Goal: Task Accomplishment & Management: Complete application form

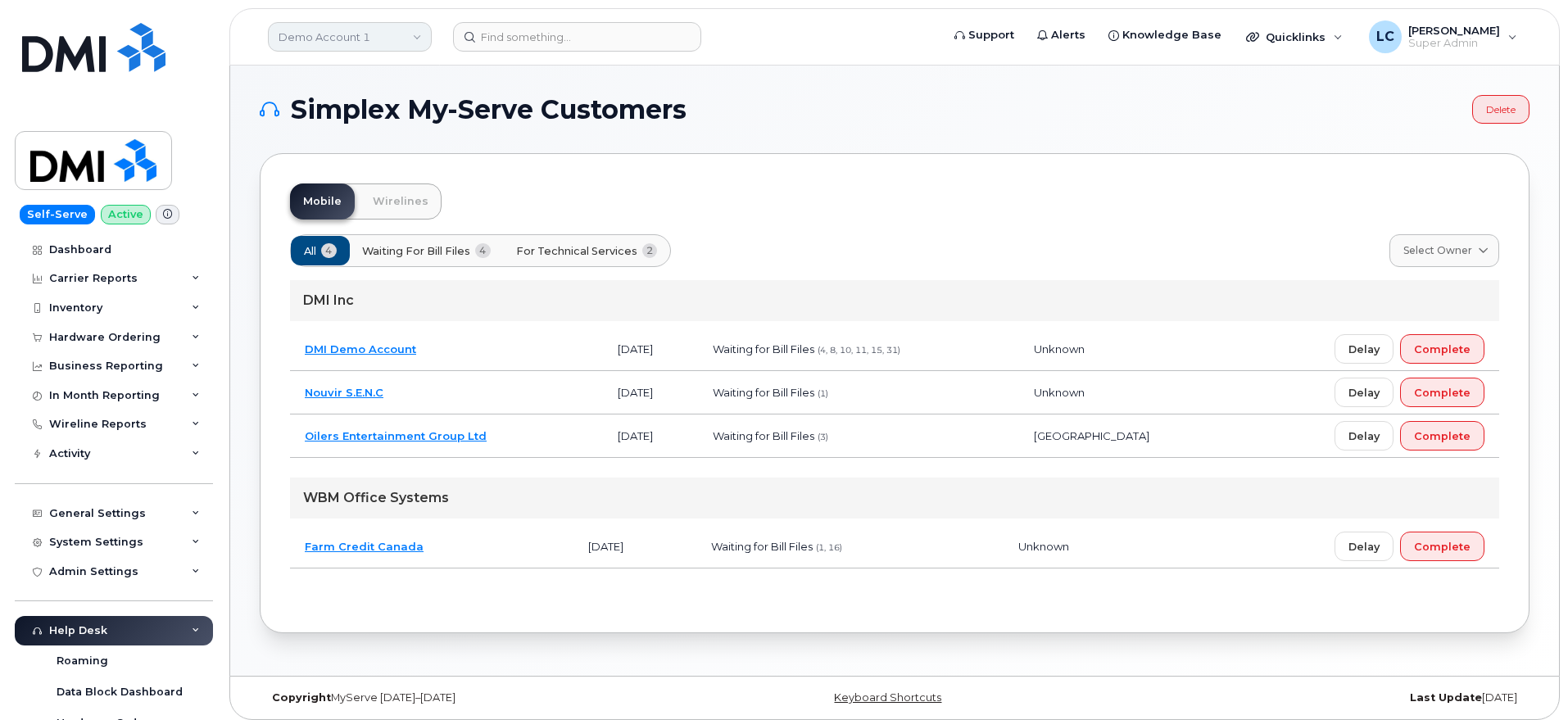
click at [409, 32] on link "Demo Account 1" at bounding box center [349, 37] width 163 height 29
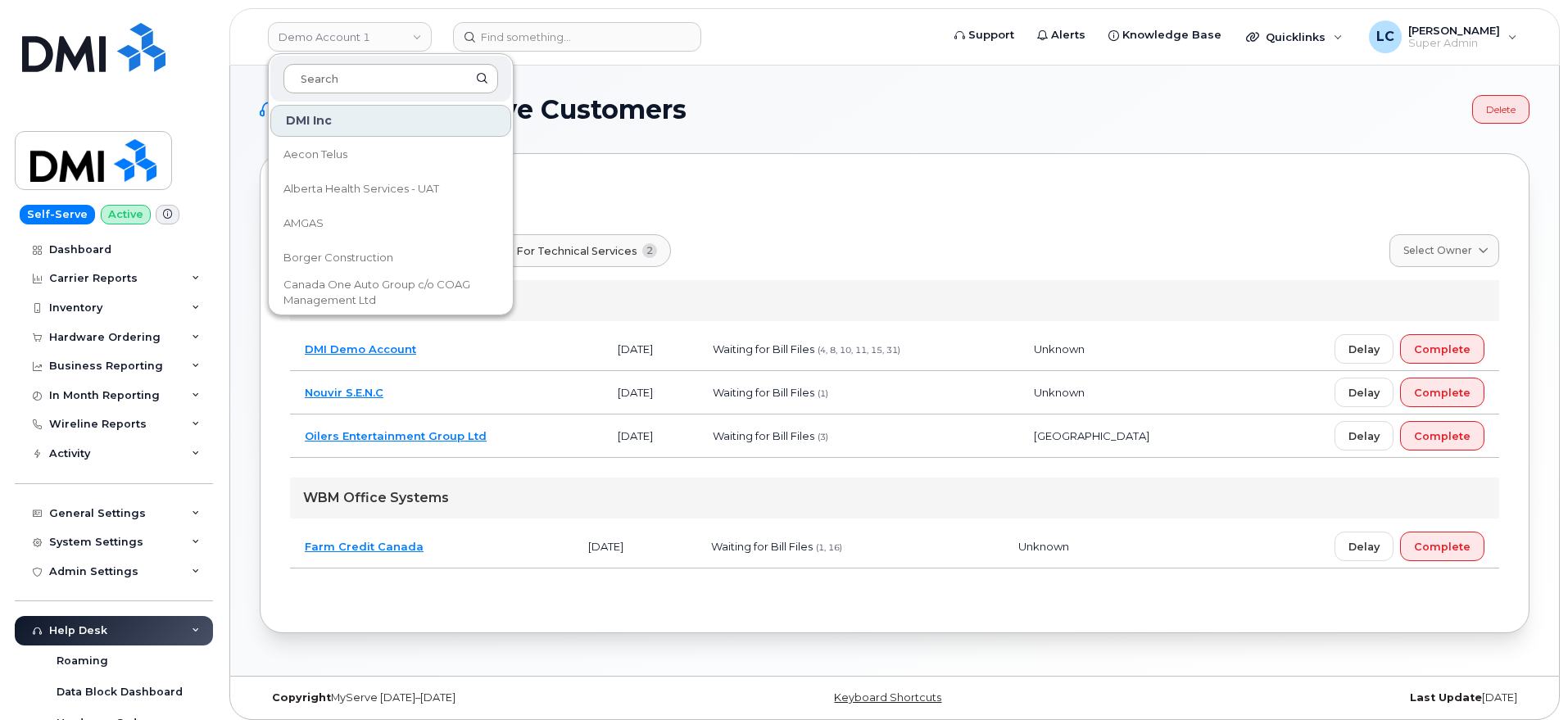
click at [389, 80] on input at bounding box center [390, 79] width 215 height 29
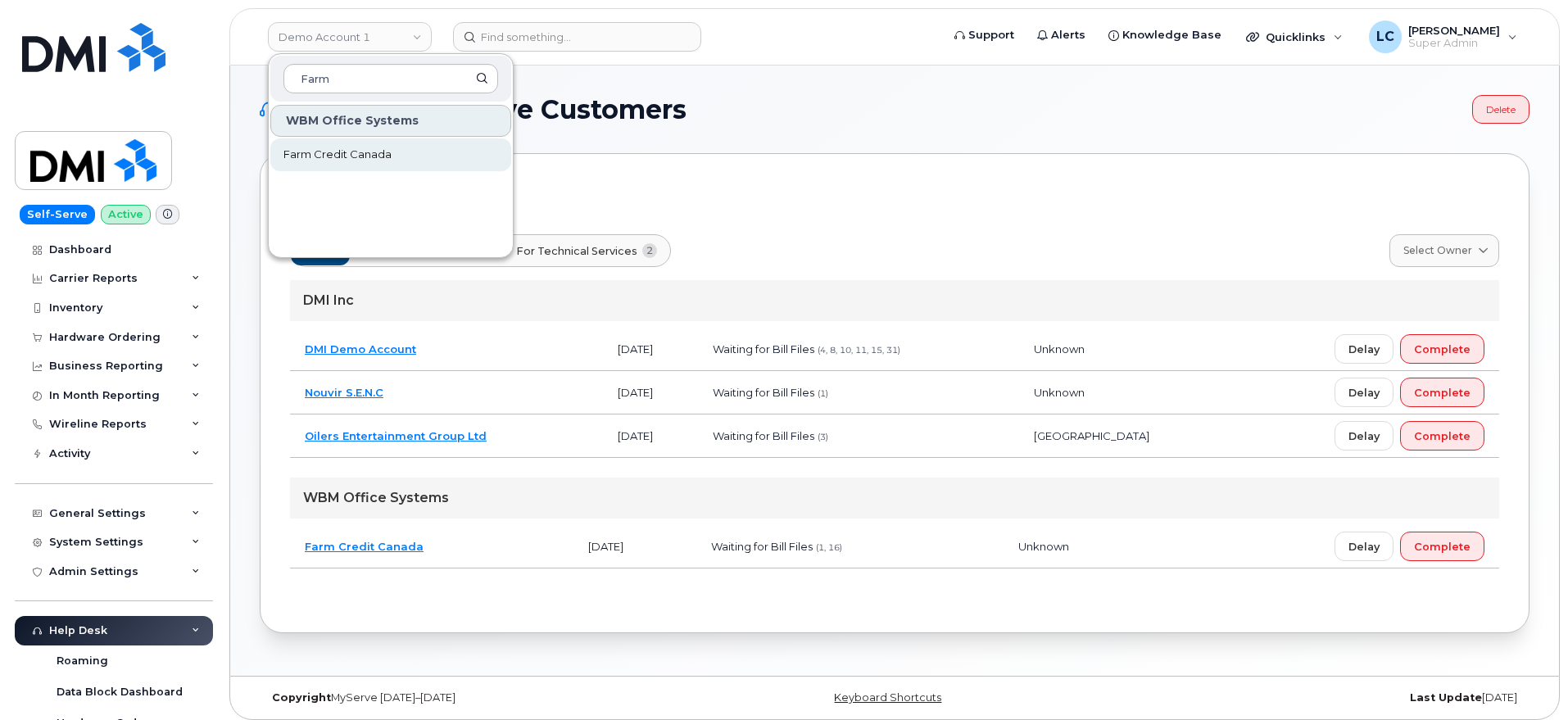
type input "Farm"
click at [353, 143] on link "Farm Credit Canada" at bounding box center [390, 155] width 241 height 33
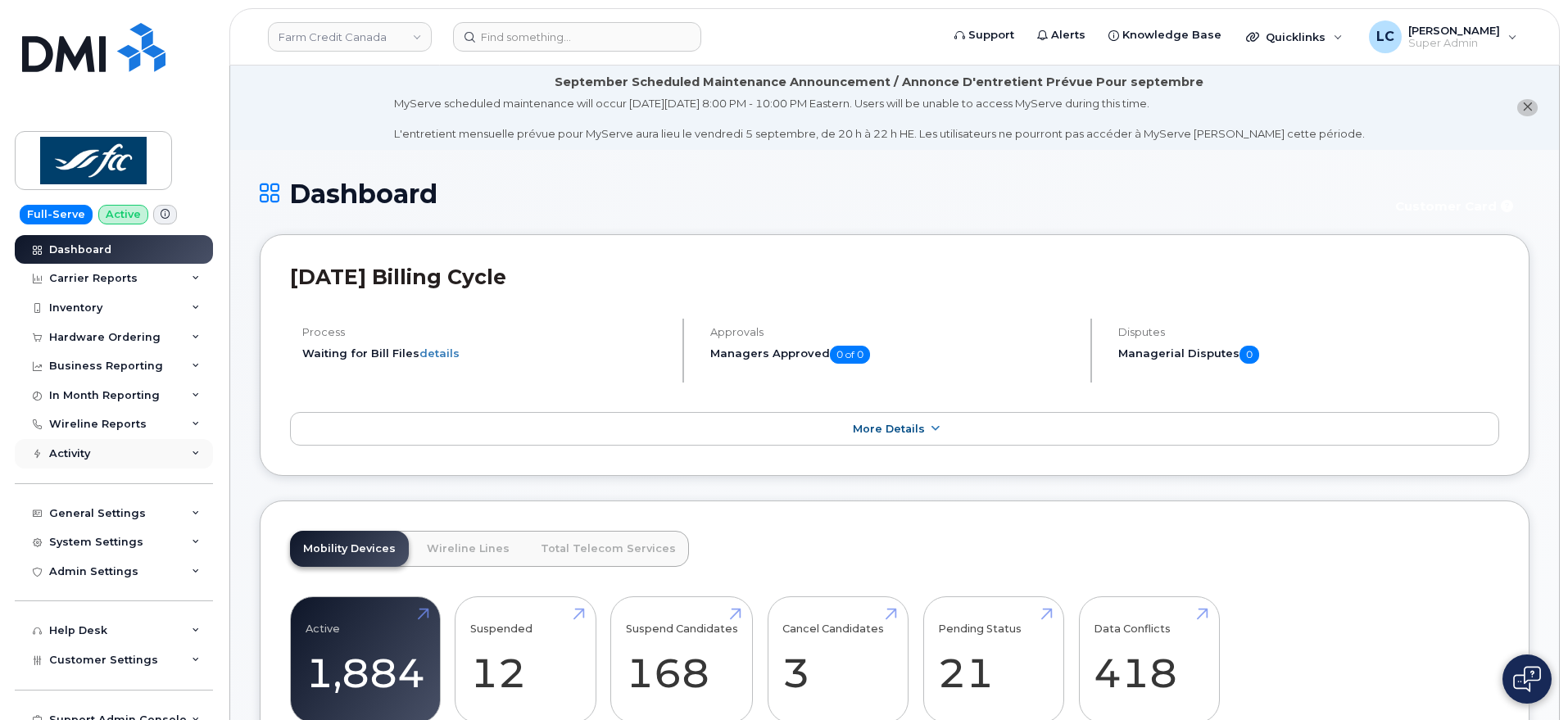
click at [183, 454] on div "Activity" at bounding box center [114, 454] width 199 height 29
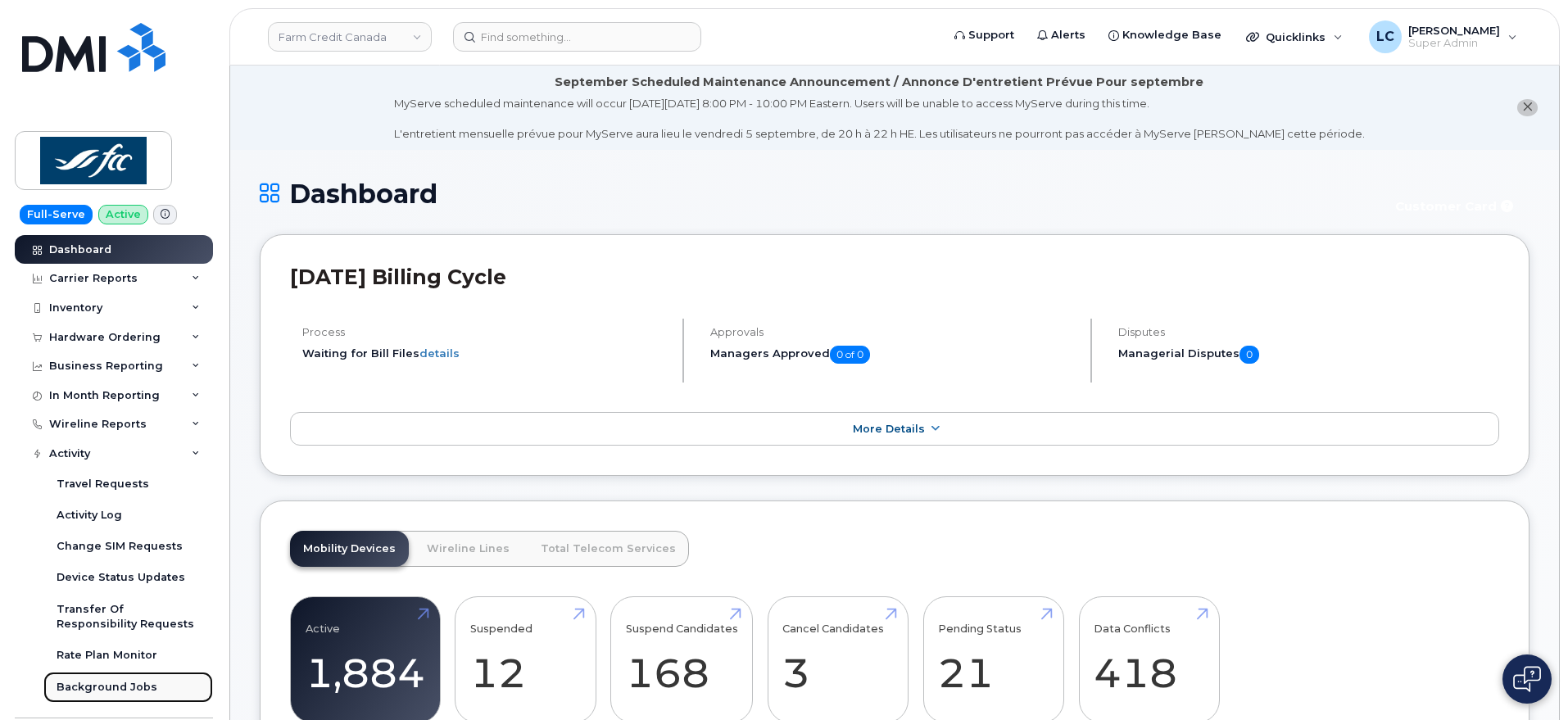
click at [141, 685] on div "Background Jobs" at bounding box center [107, 687] width 101 height 15
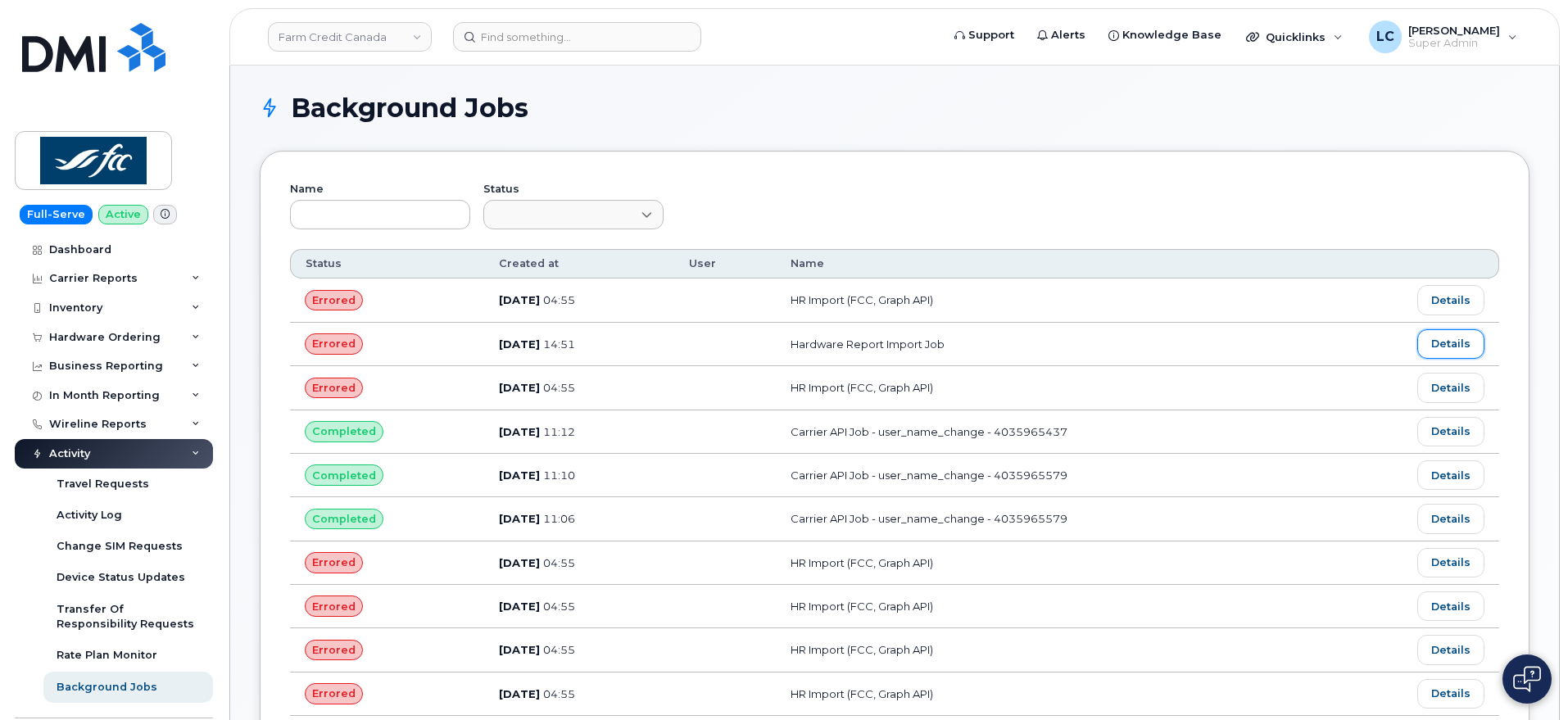
click at [1457, 336] on link "Details" at bounding box center [1451, 344] width 67 height 29
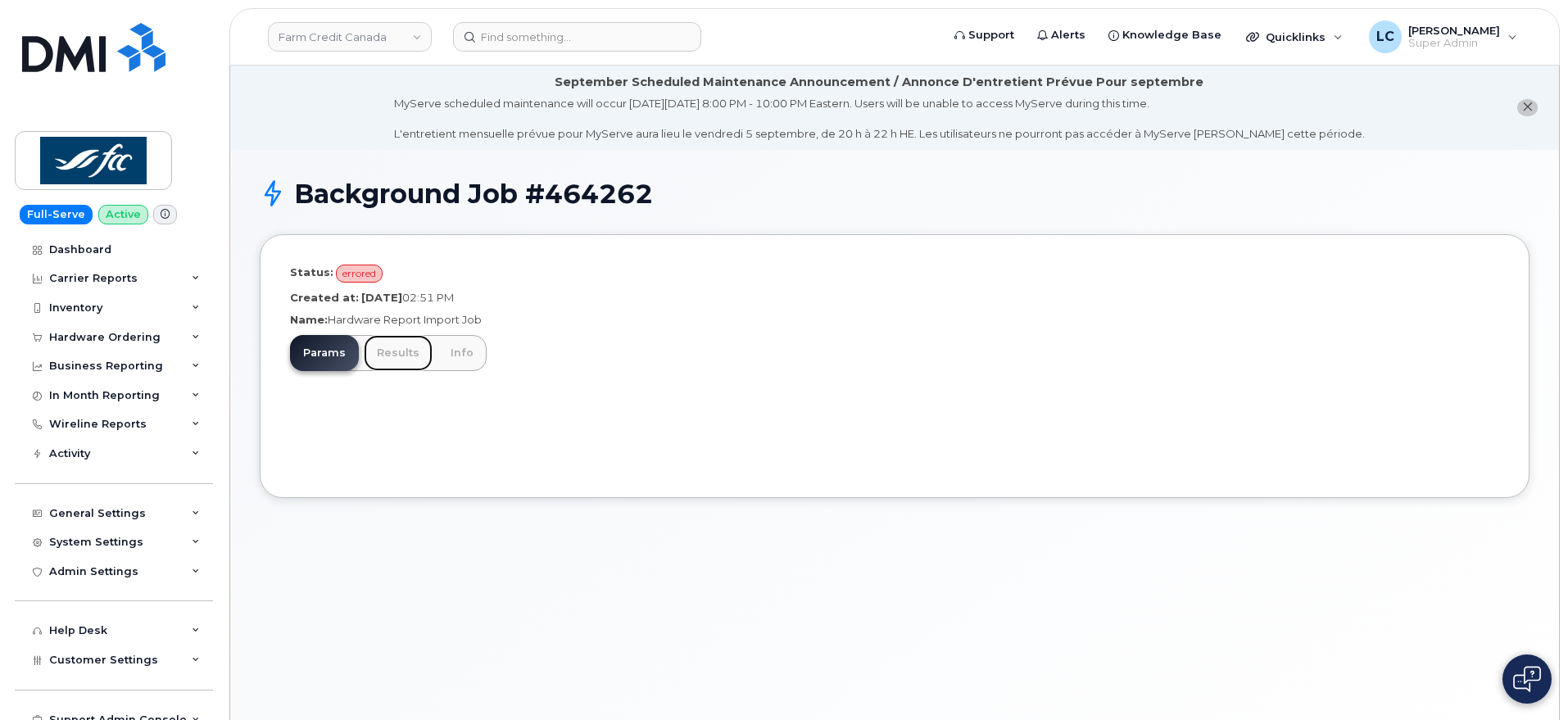
click at [398, 360] on link "Results" at bounding box center [398, 353] width 68 height 36
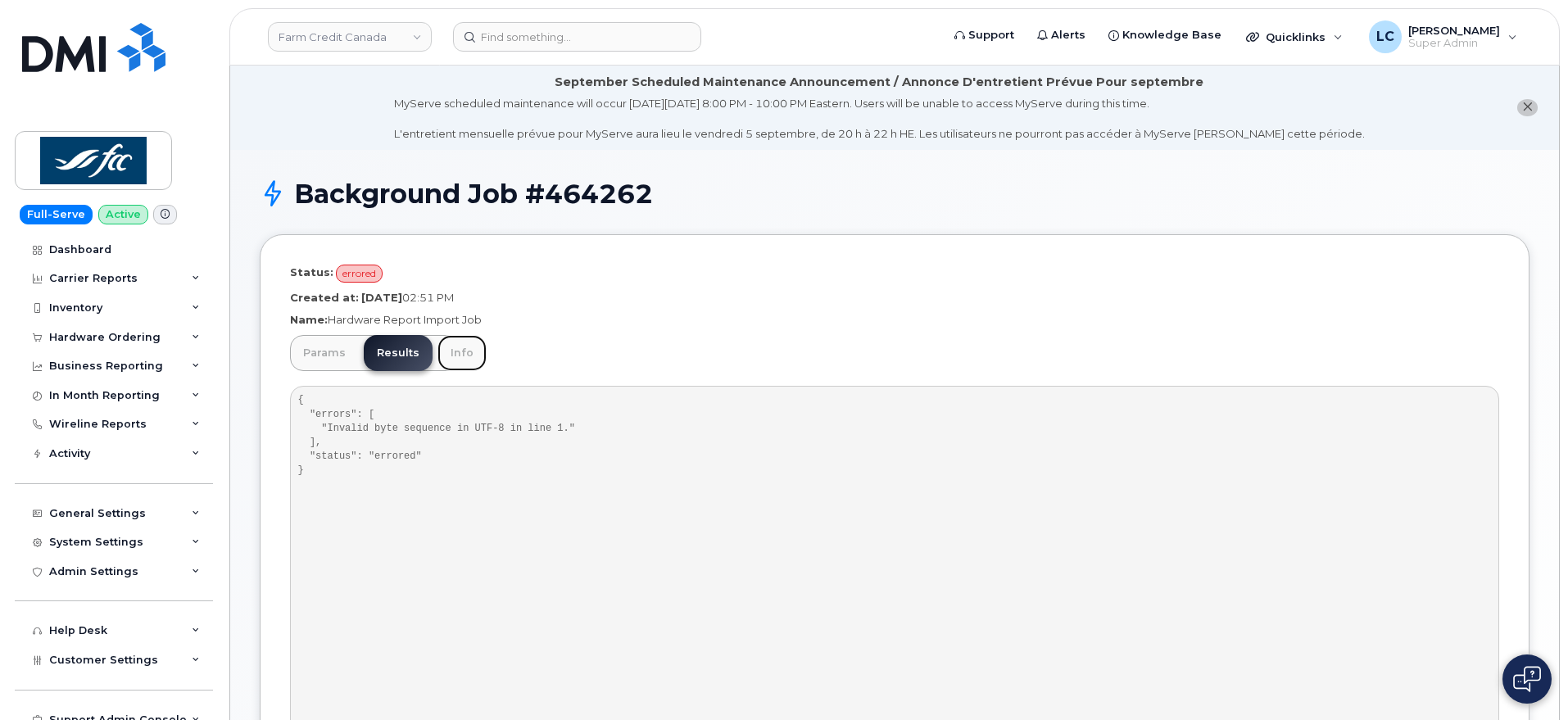
click at [473, 359] on link "Info" at bounding box center [461, 353] width 49 height 36
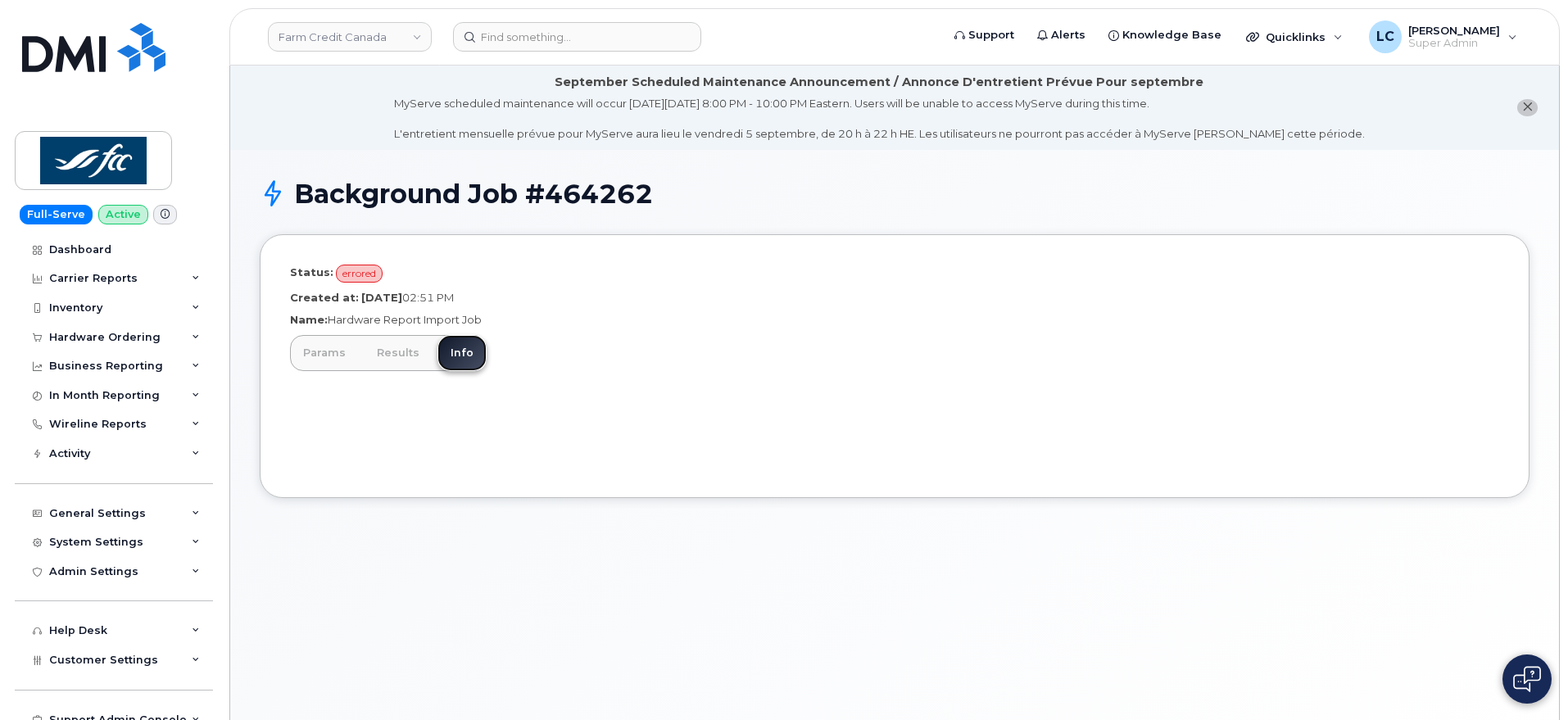
click at [473, 359] on link "Info" at bounding box center [461, 353] width 49 height 36
click at [331, 352] on link "Params" at bounding box center [324, 353] width 68 height 36
click at [1162, 214] on div "Background Job #464262" at bounding box center [894, 207] width 1269 height 55
click at [834, 217] on div "Background Job #464262" at bounding box center [894, 207] width 1269 height 55
click at [375, 106] on li "September Scheduled Maintenance Announcement / Annonce D'entretient Prévue Pour…" at bounding box center [894, 108] width 1328 height 85
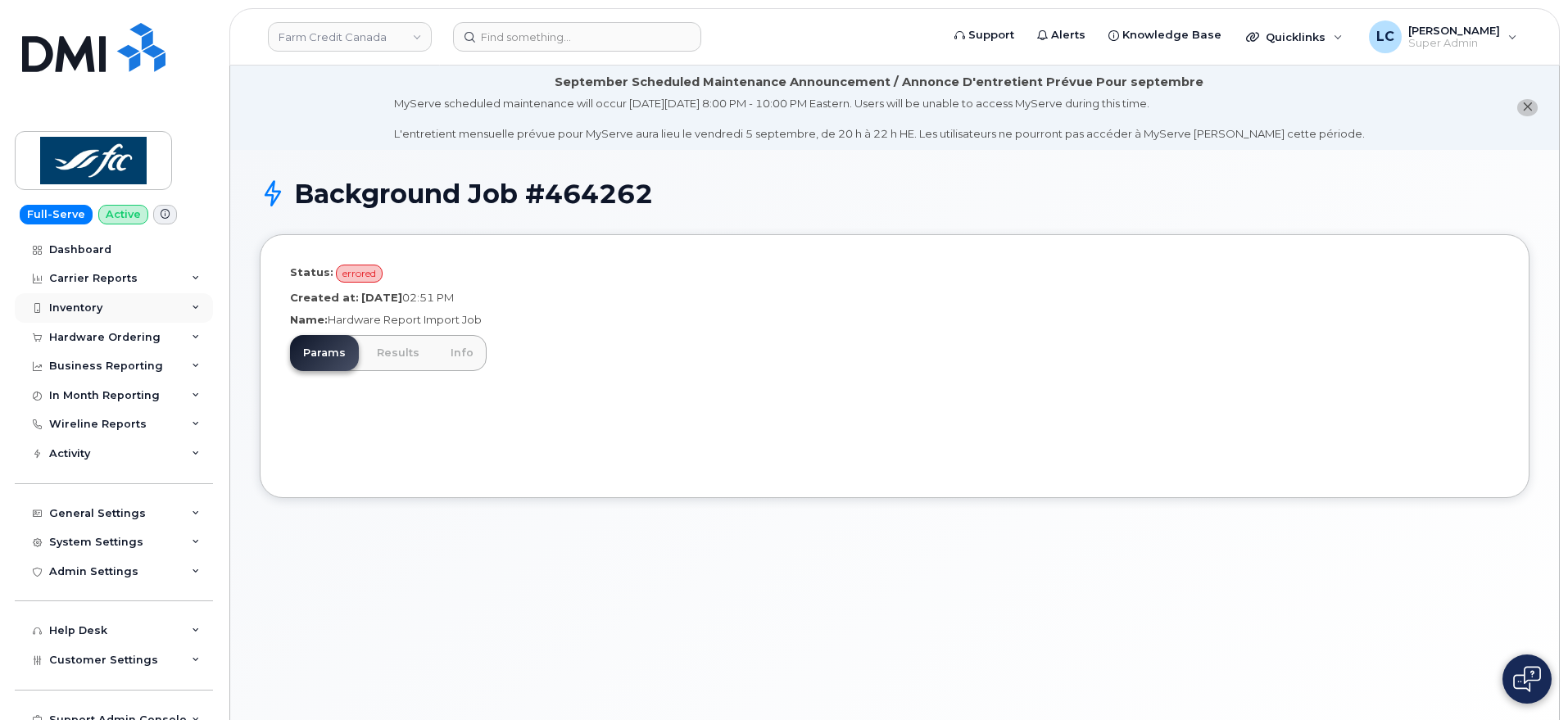
click at [94, 314] on div "Inventory" at bounding box center [114, 308] width 199 height 29
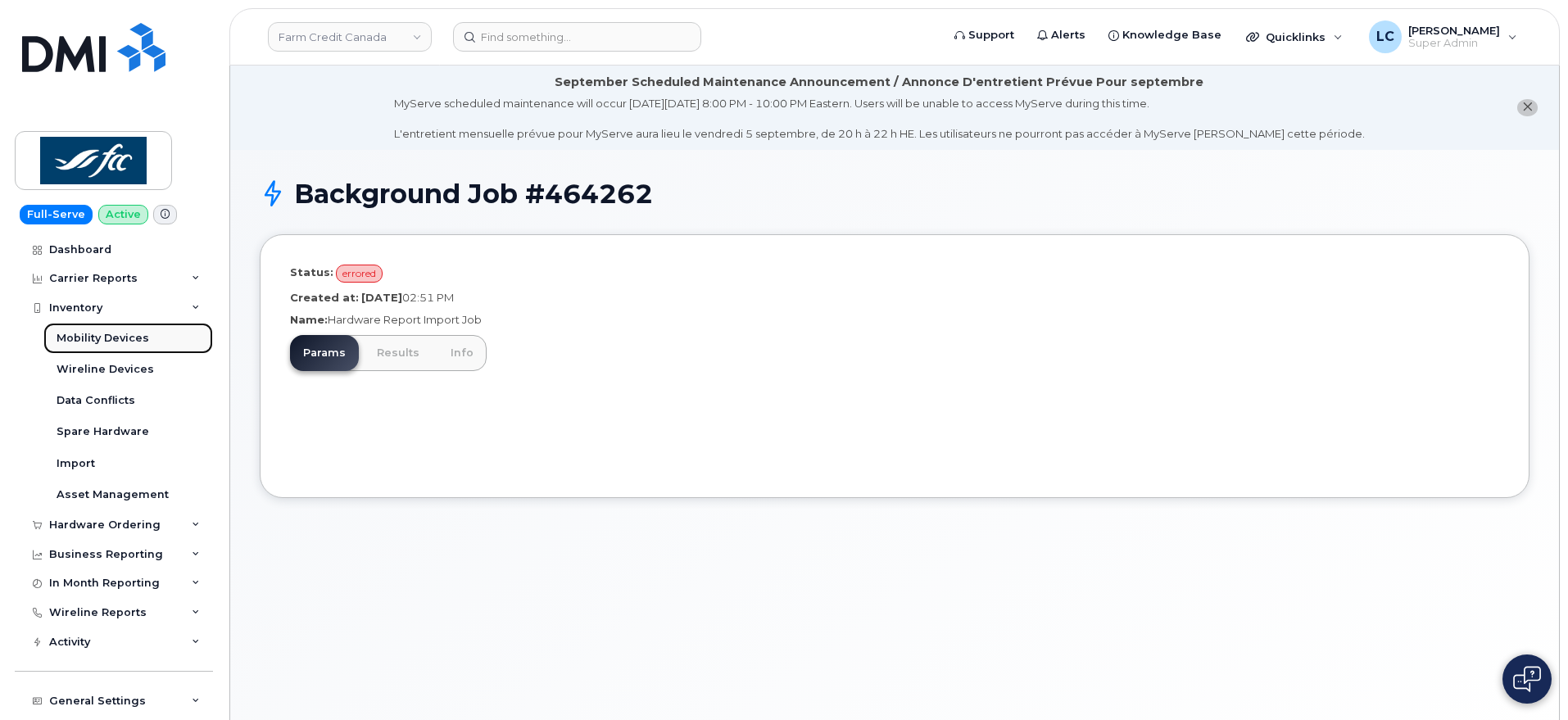
click at [101, 336] on div "Mobility Devices" at bounding box center [103, 338] width 92 height 15
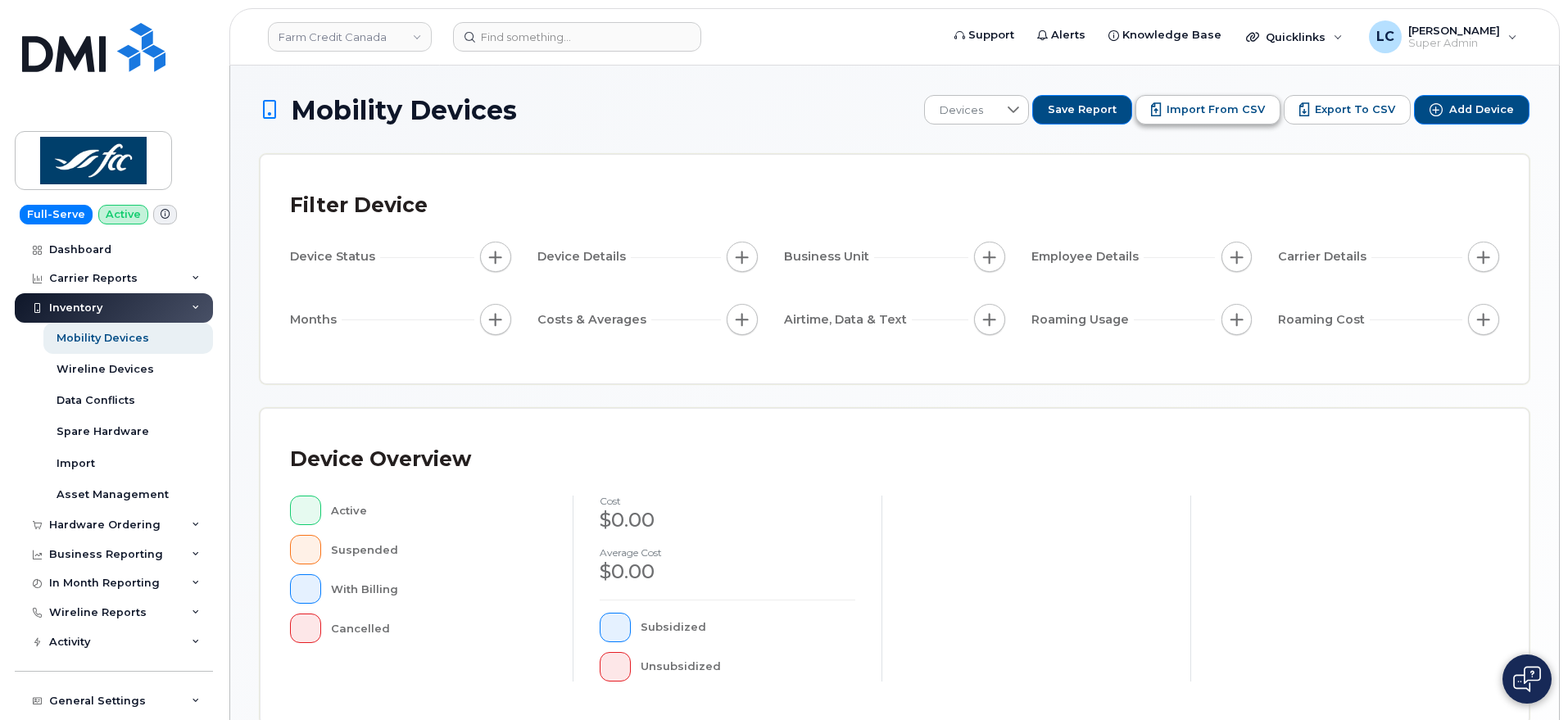
click at [1262, 110] on span "Import from CSV" at bounding box center [1215, 110] width 98 height 15
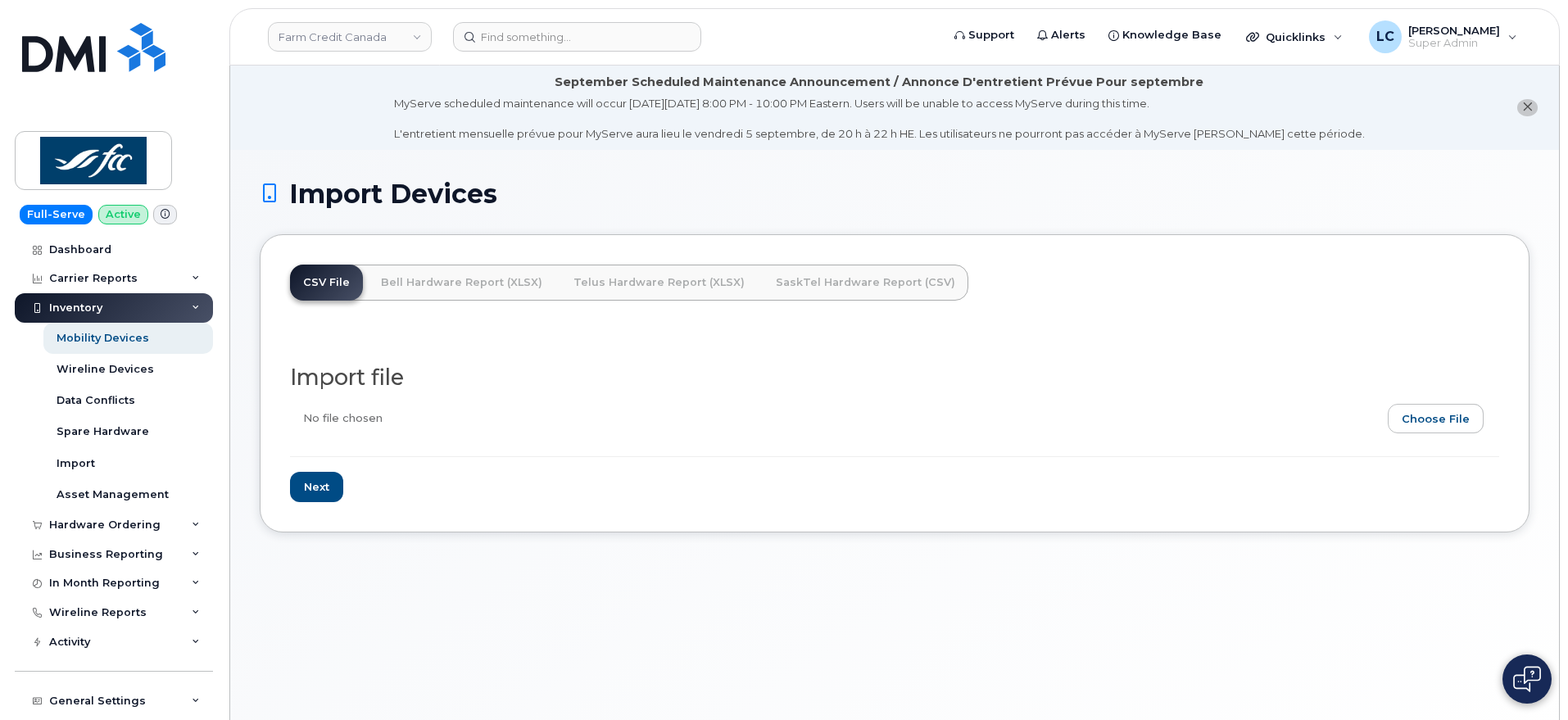
click at [1434, 422] on input "file" at bounding box center [888, 423] width 1196 height 38
click at [1454, 423] on input "file" at bounding box center [888, 423] width 1196 height 38
type input "C:\fakepath\FCC_FIX.csv"
click at [318, 485] on input "Next" at bounding box center [317, 486] width 53 height 30
type input "Loading..."
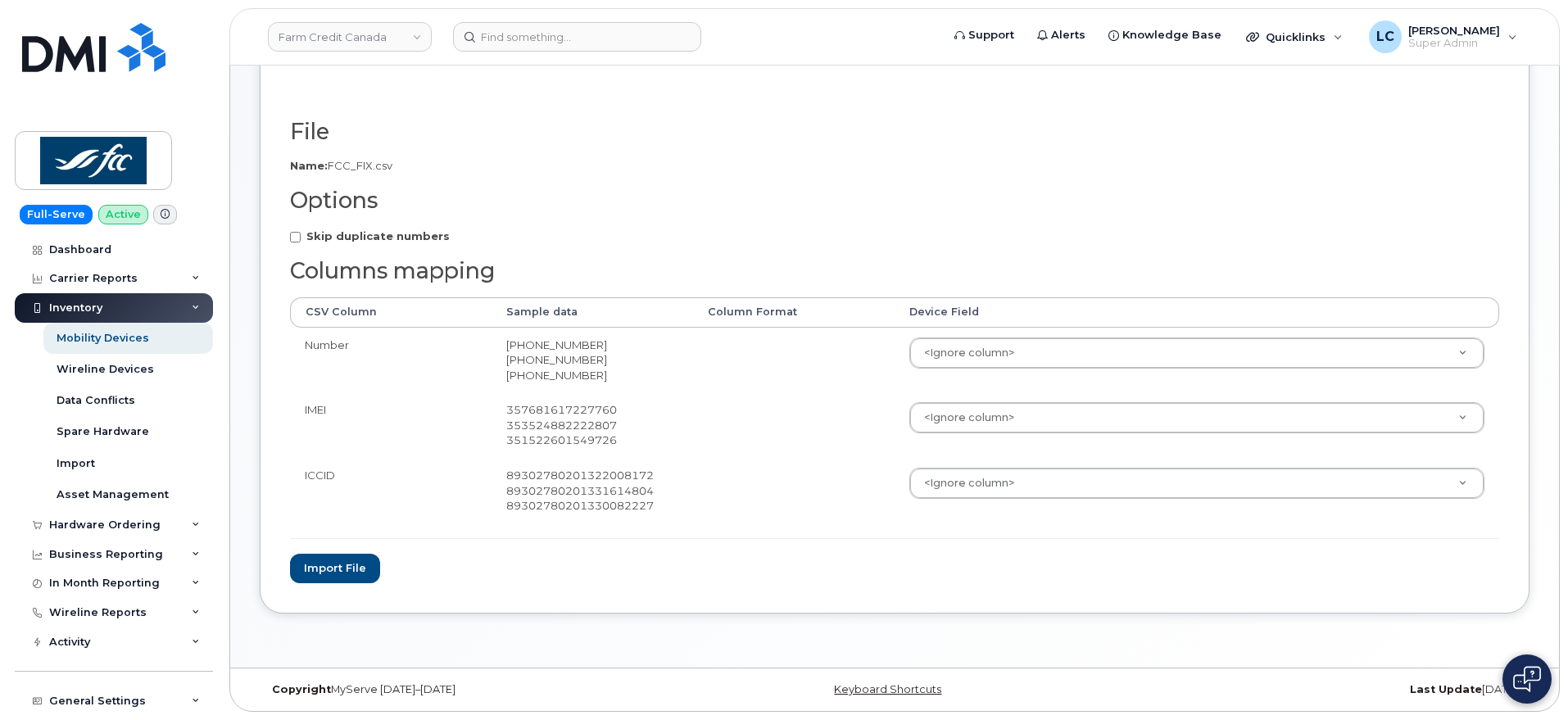
scroll to position [244, 0]
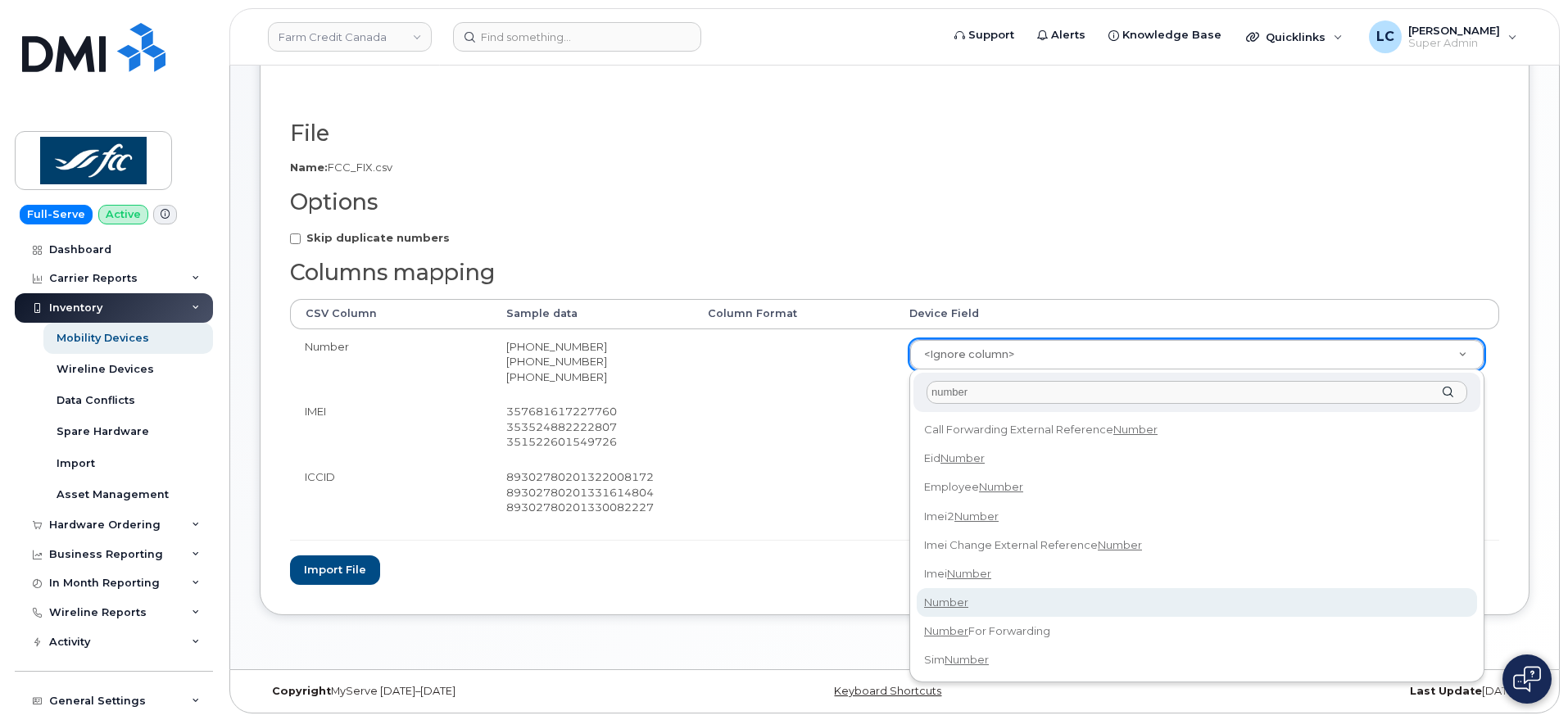
type input "number"
select select "number"
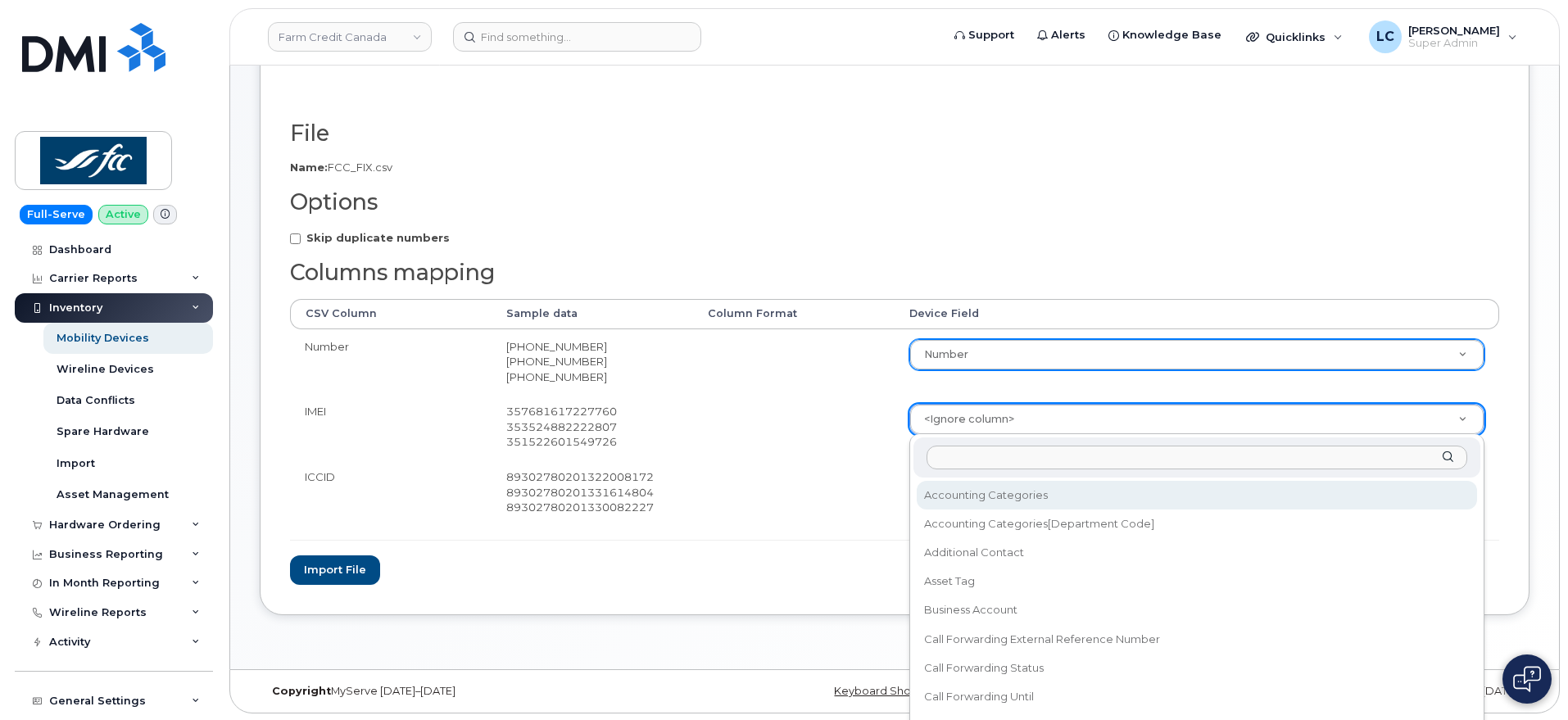
click at [1000, 454] on input "text" at bounding box center [1197, 458] width 541 height 24
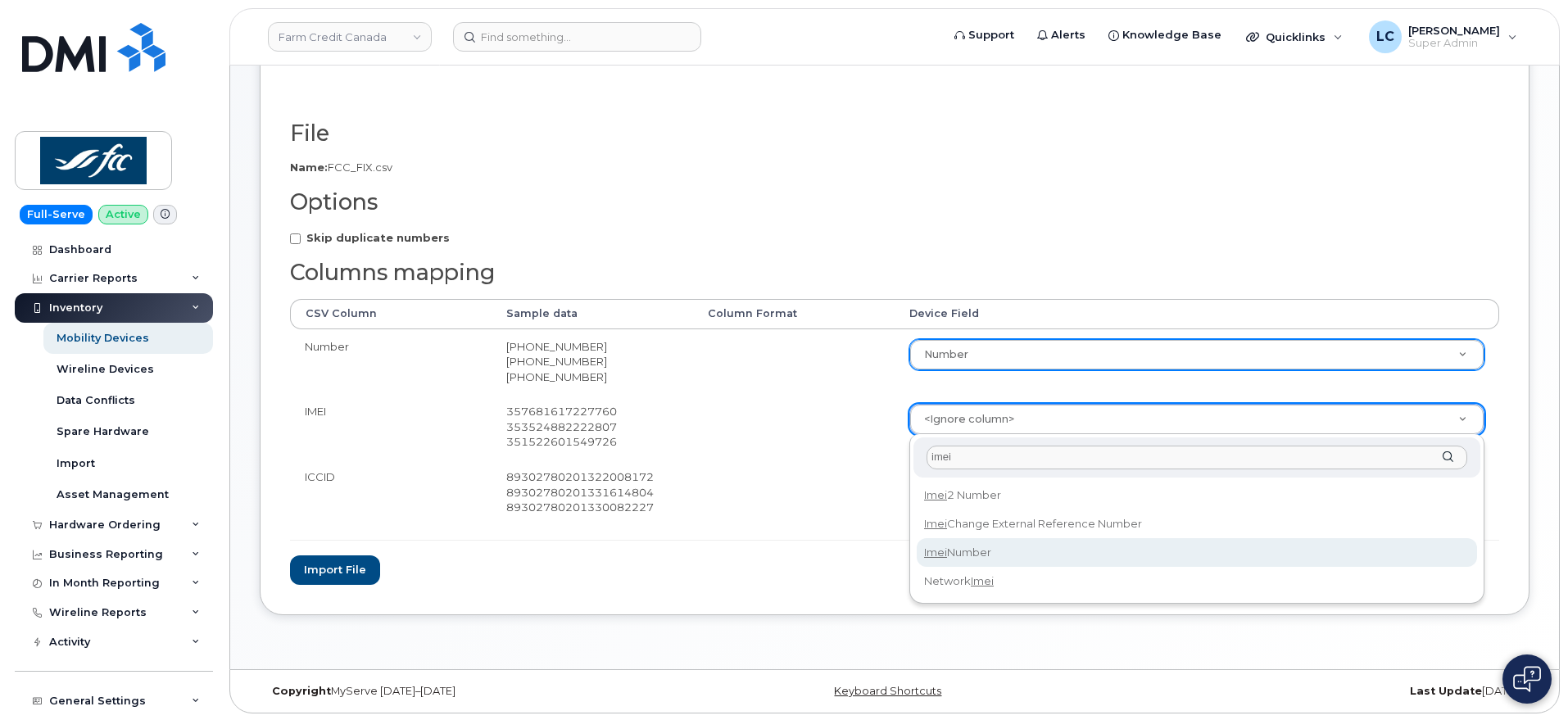
type input "imei"
select select "imei_number"
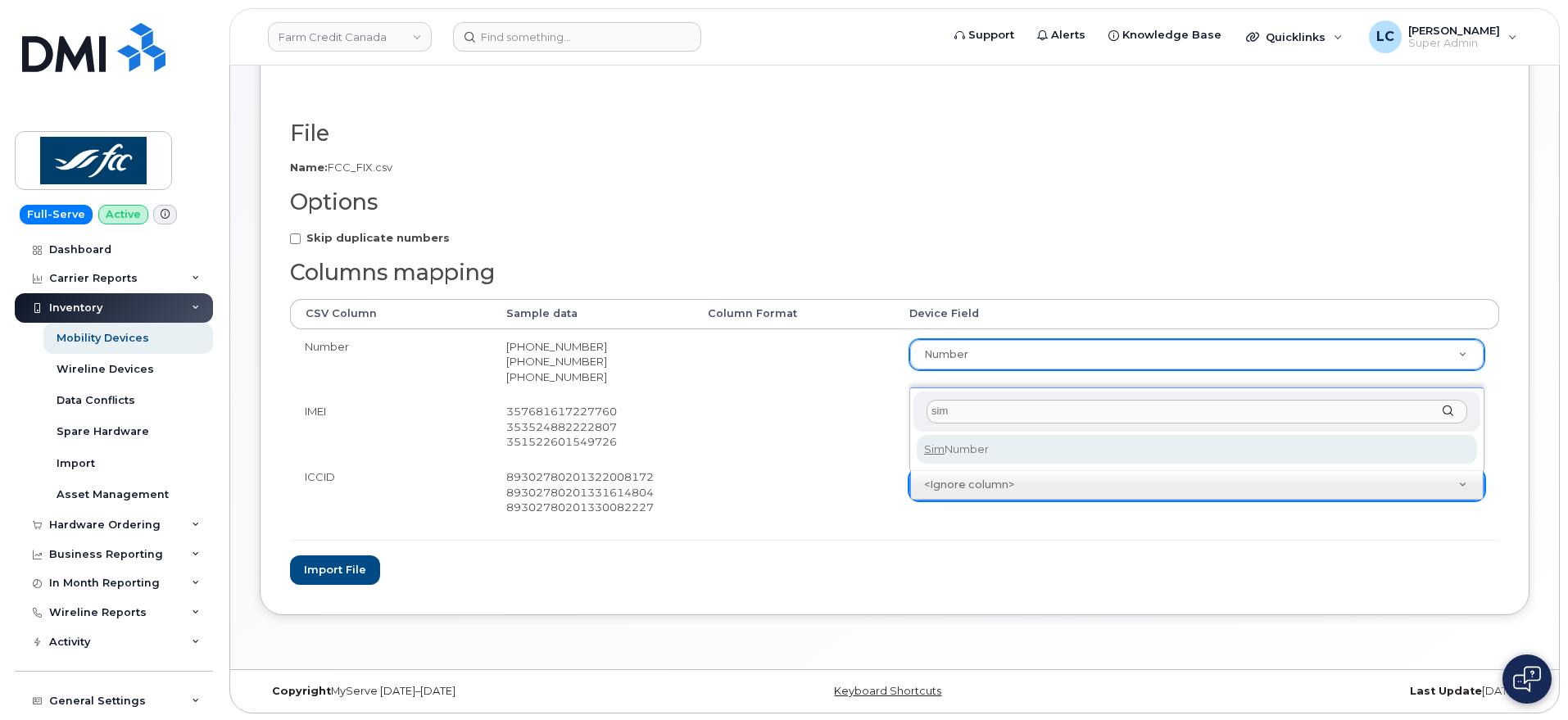
type input "sim"
select select "sim_number"
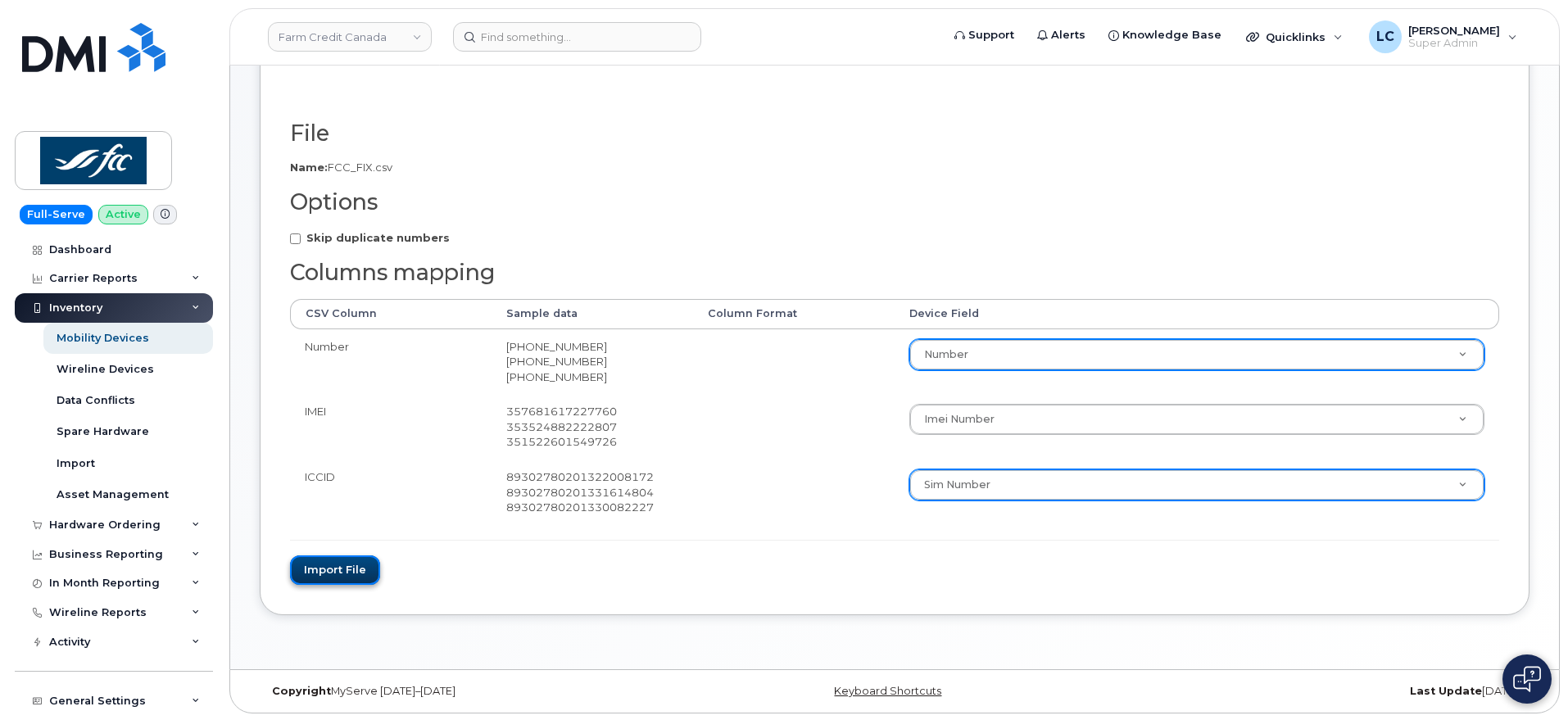
click at [353, 580] on button "Import file" at bounding box center [335, 570] width 90 height 30
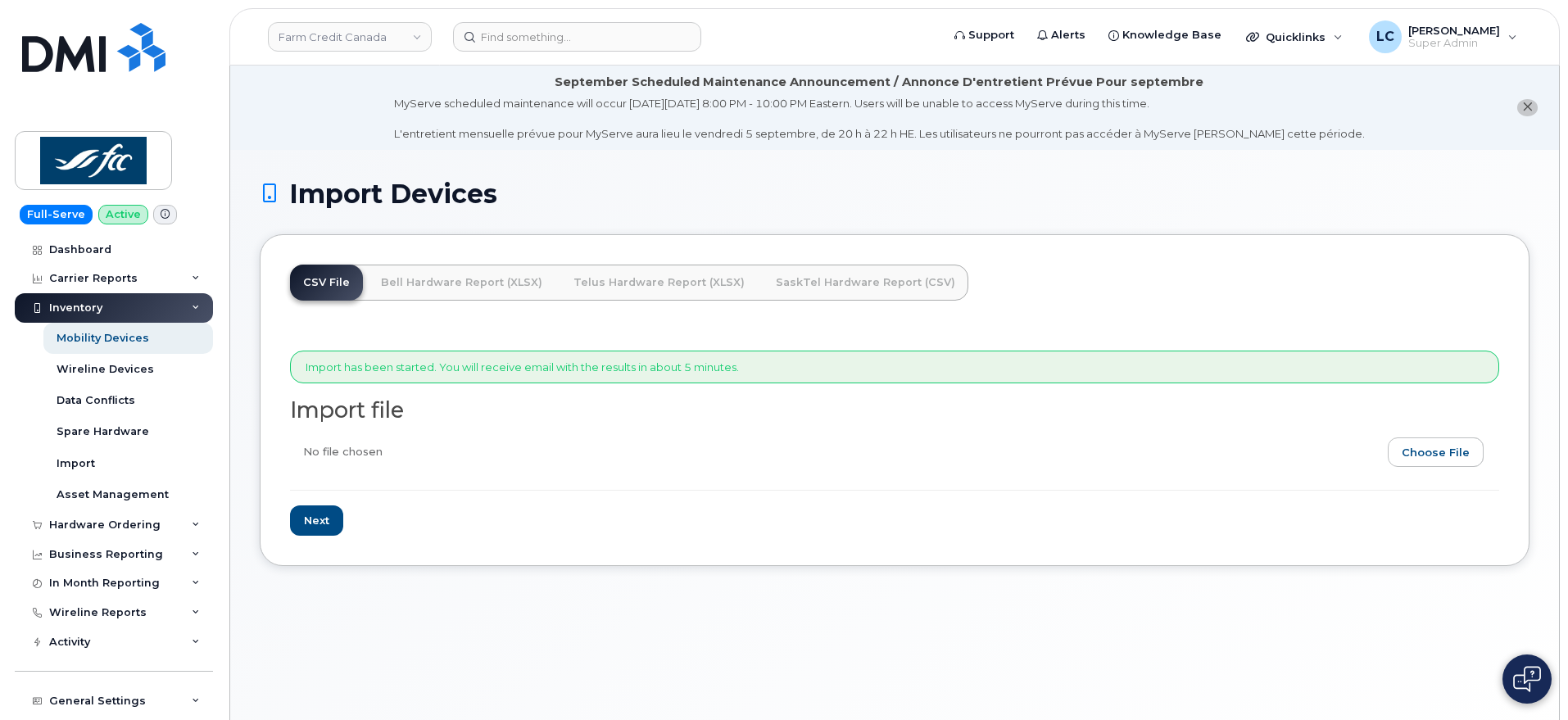
click at [1446, 459] on input "file" at bounding box center [888, 456] width 1196 height 38
type input "C:\fakepath\FCC_TEXT.csv"
click at [314, 528] on input "Next" at bounding box center [317, 520] width 53 height 30
type input "Loading..."
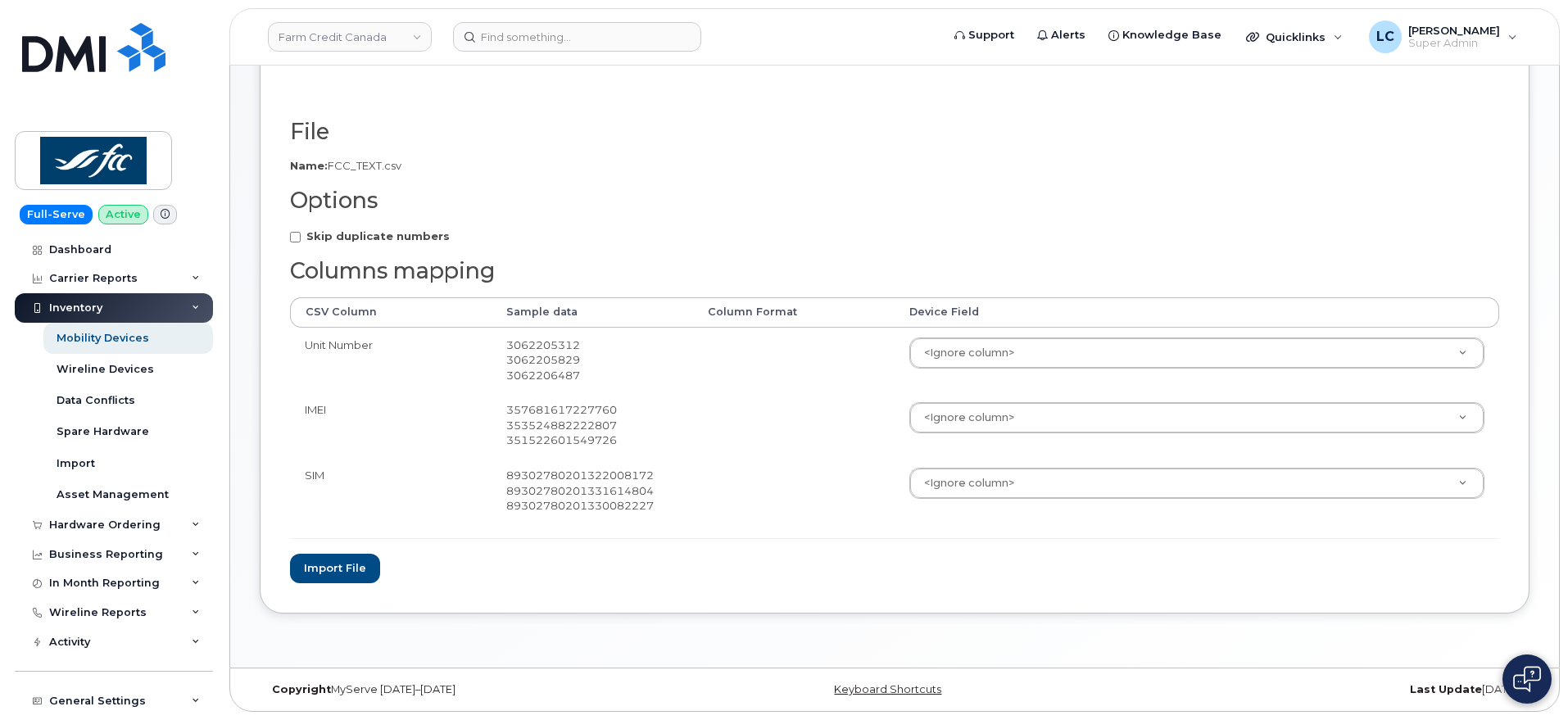
scroll to position [245, 0]
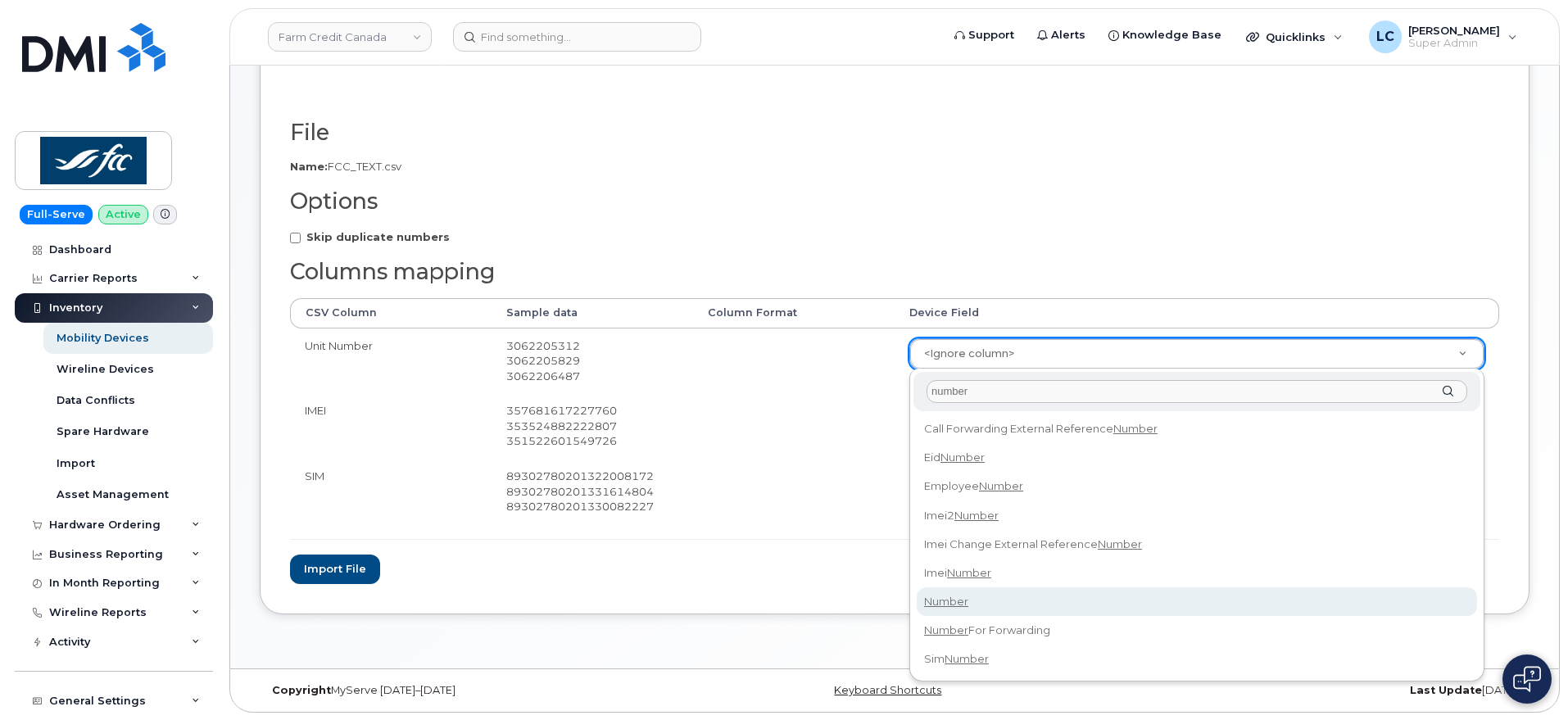
type input "number"
select select "number"
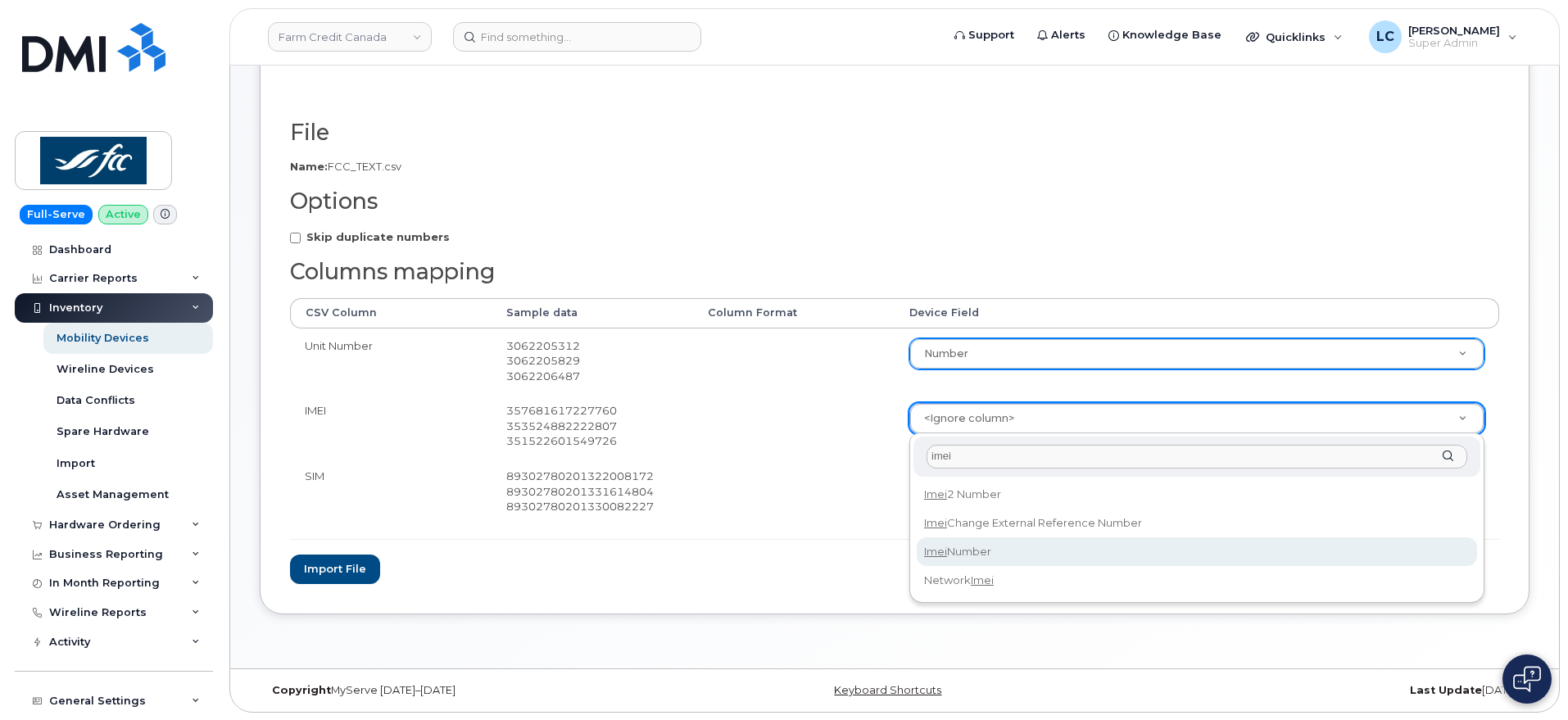
type input "imei"
select select "imei_number"
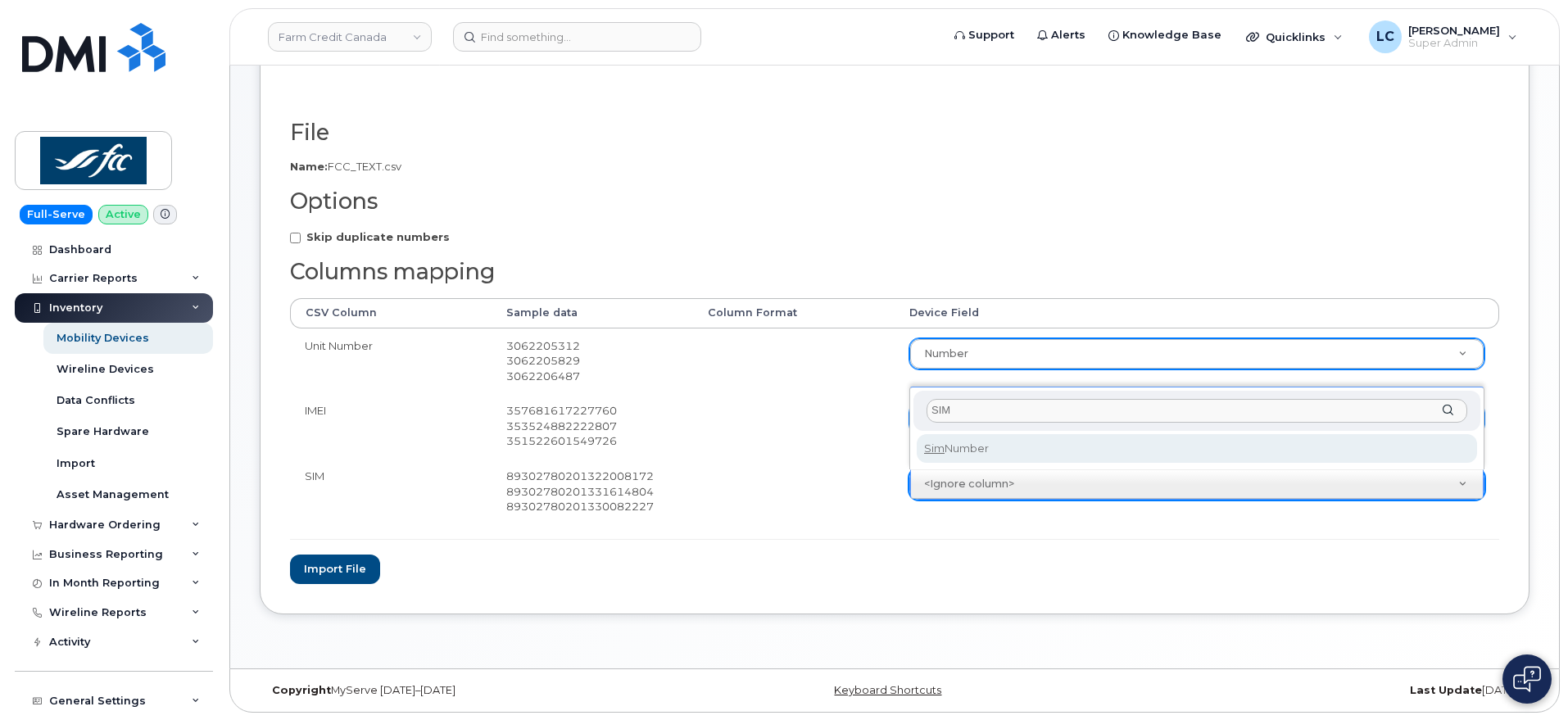
type input "SIM"
select select "sim_number"
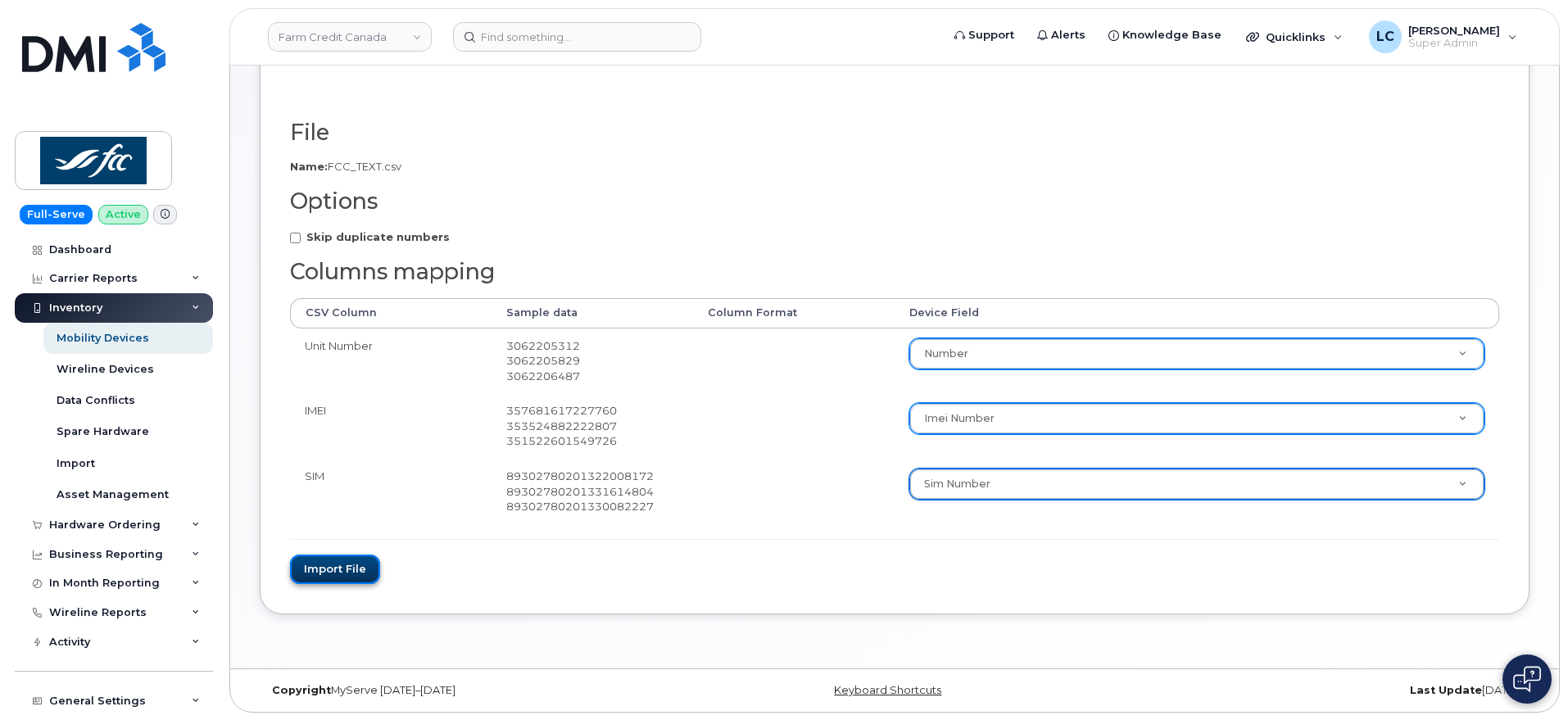
click at [342, 568] on button "Import file" at bounding box center [335, 569] width 90 height 30
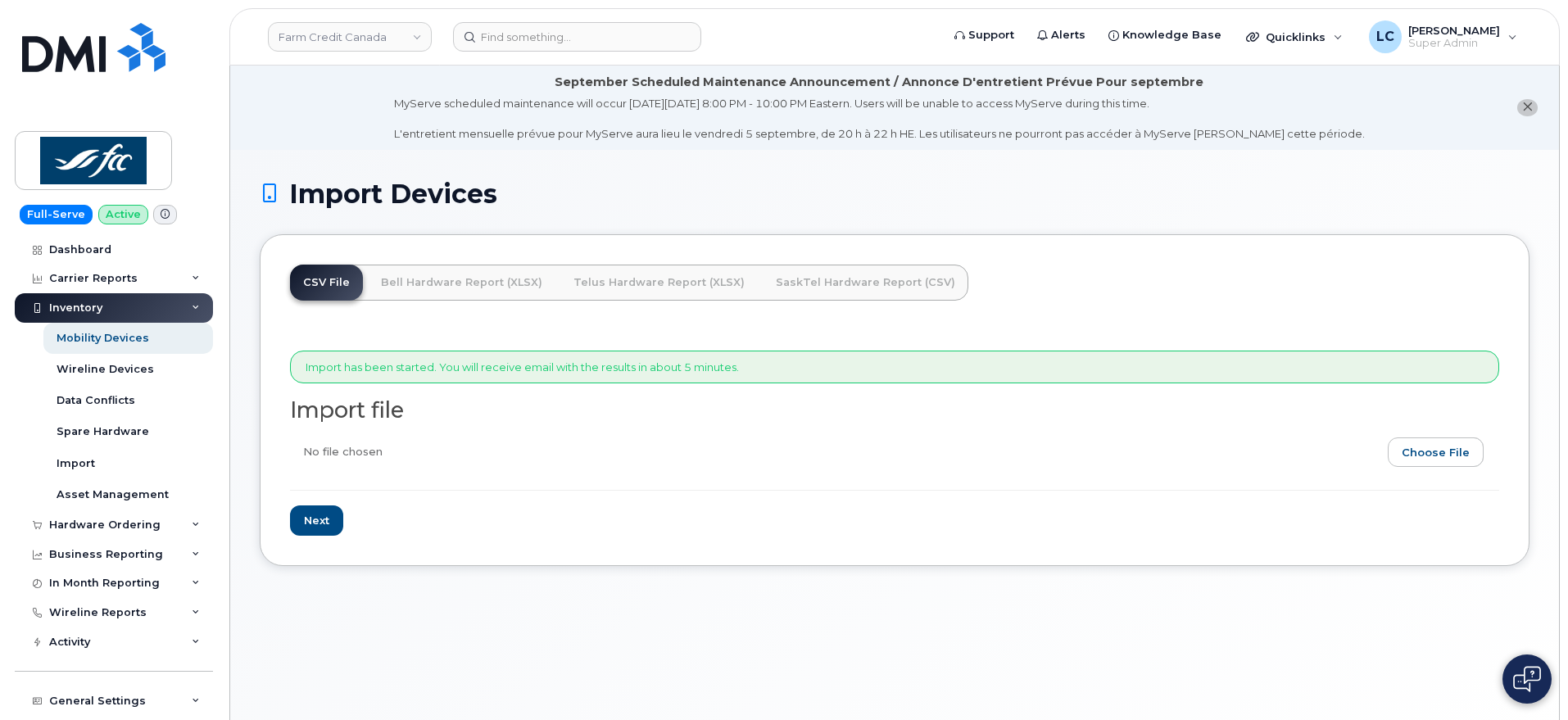
click at [1438, 461] on input "file" at bounding box center [888, 456] width 1196 height 38
type input "C:\fakepath\FCC_TEXT.csv"
click at [318, 521] on input "Next" at bounding box center [317, 520] width 53 height 30
type input "Loading..."
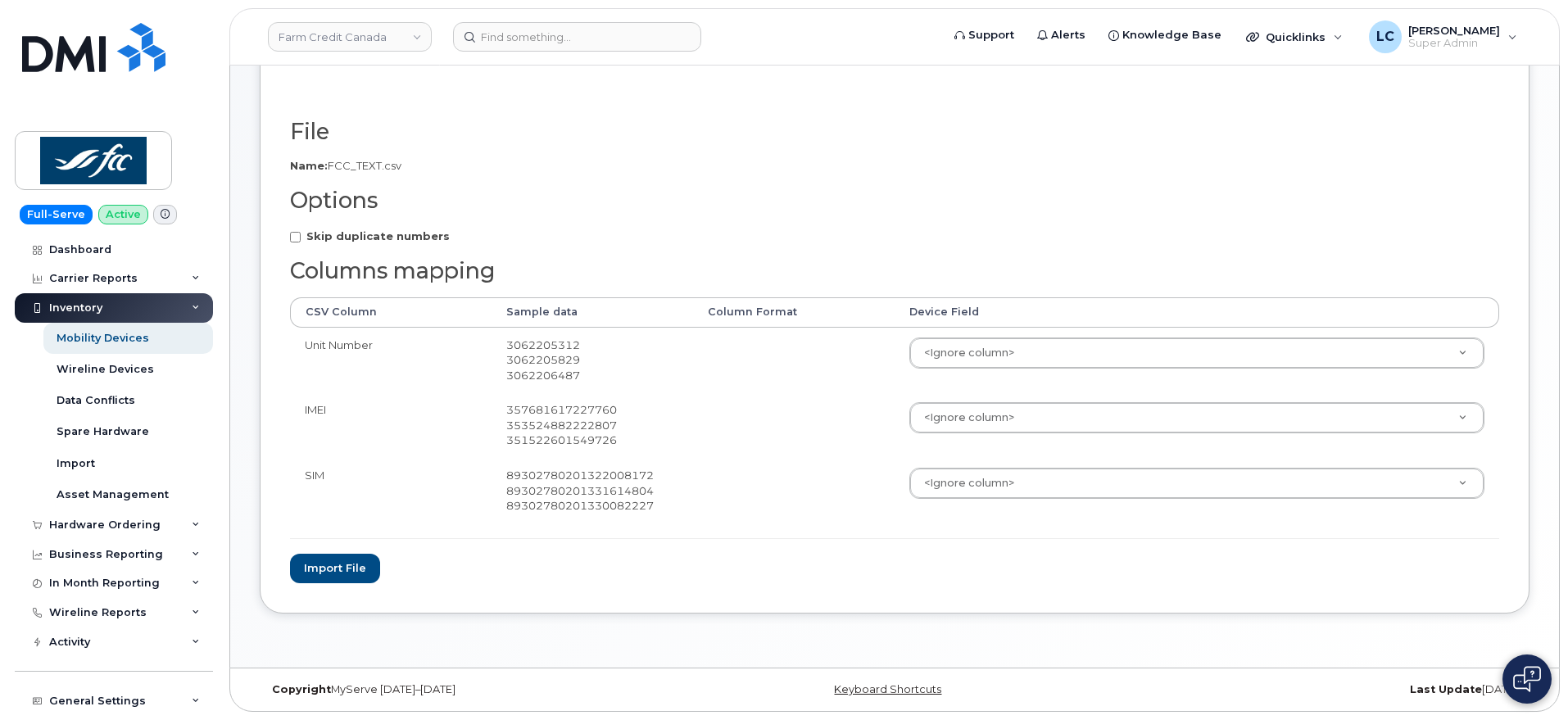
scroll to position [245, 0]
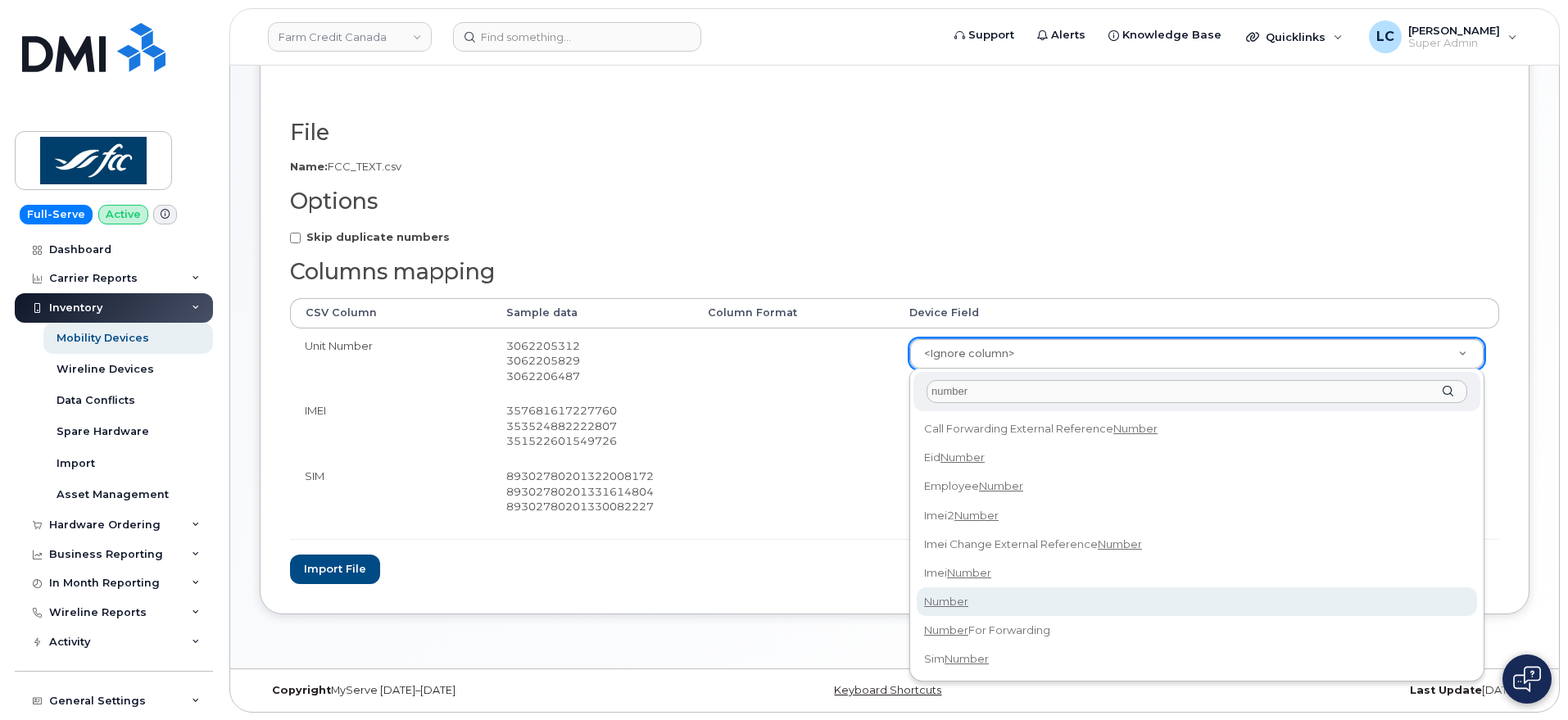
type input "number"
select select "number"
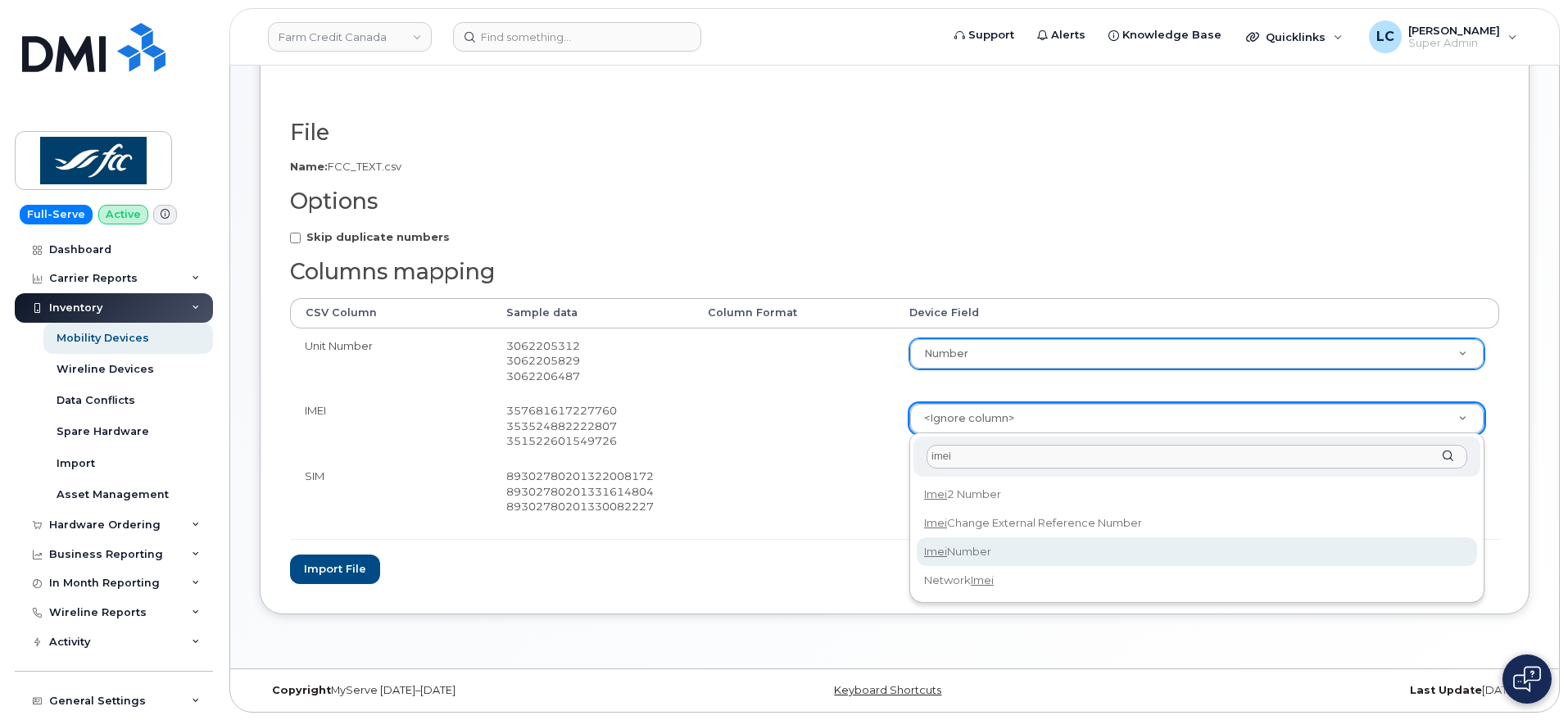
type input "imei"
select select "imei_number"
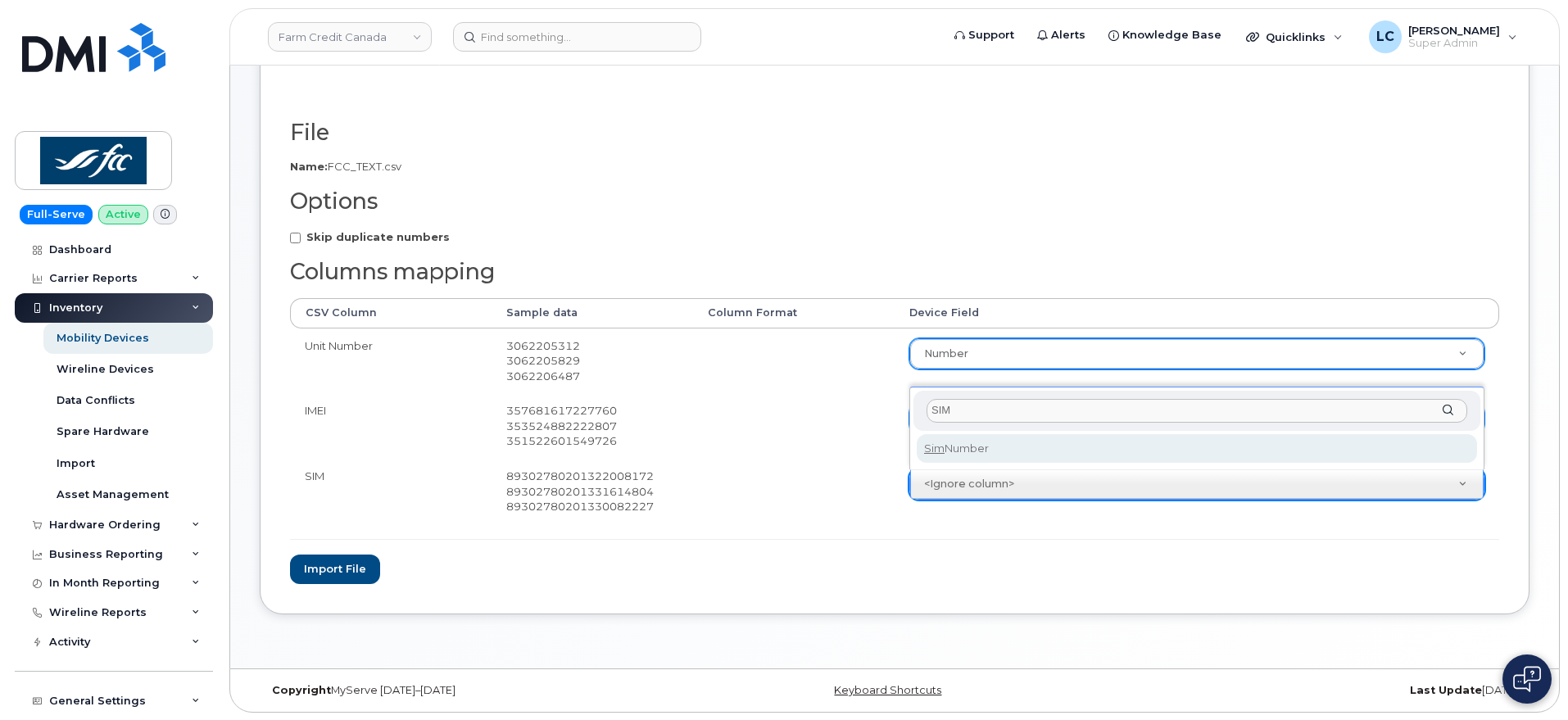
type input "SIM"
select select "sim_number"
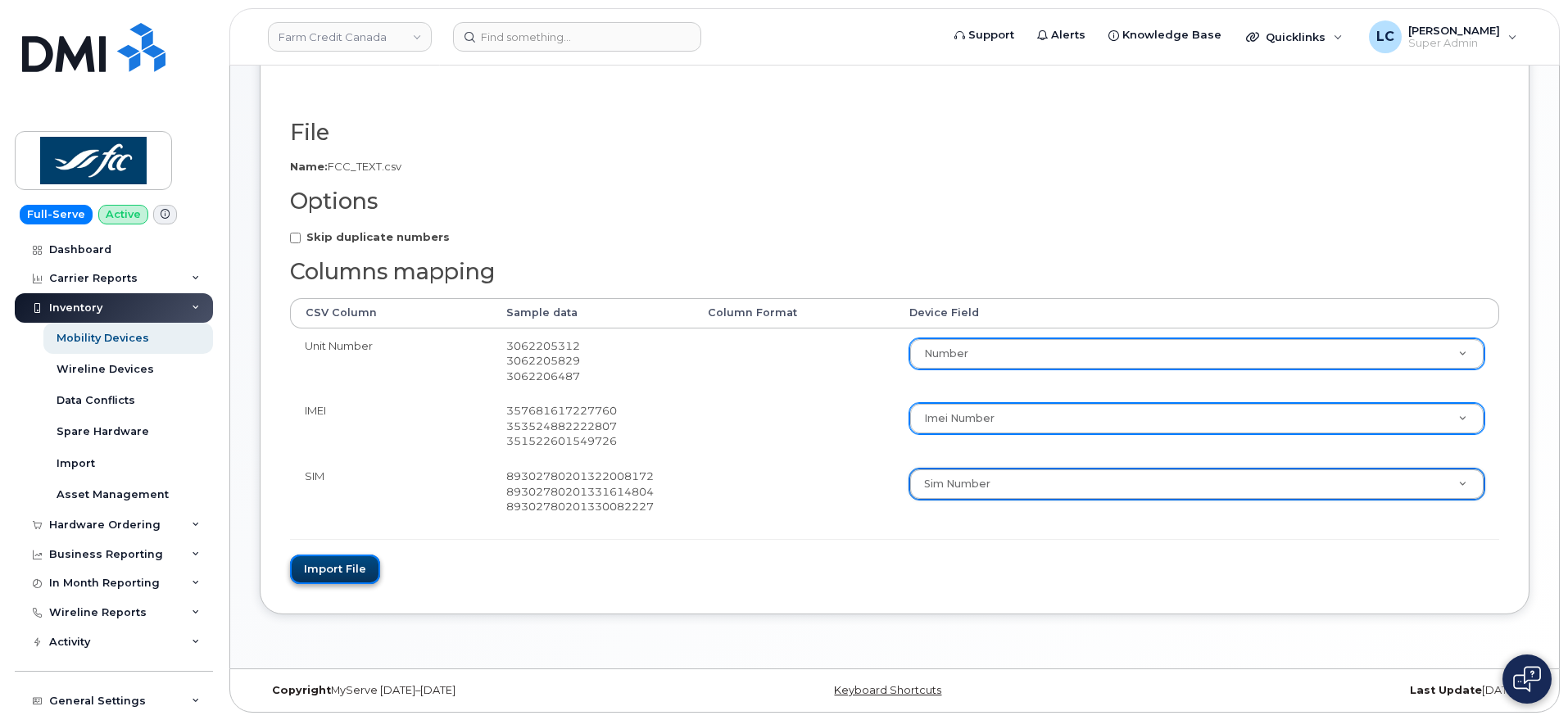
click at [336, 568] on button "Import file" at bounding box center [335, 569] width 90 height 30
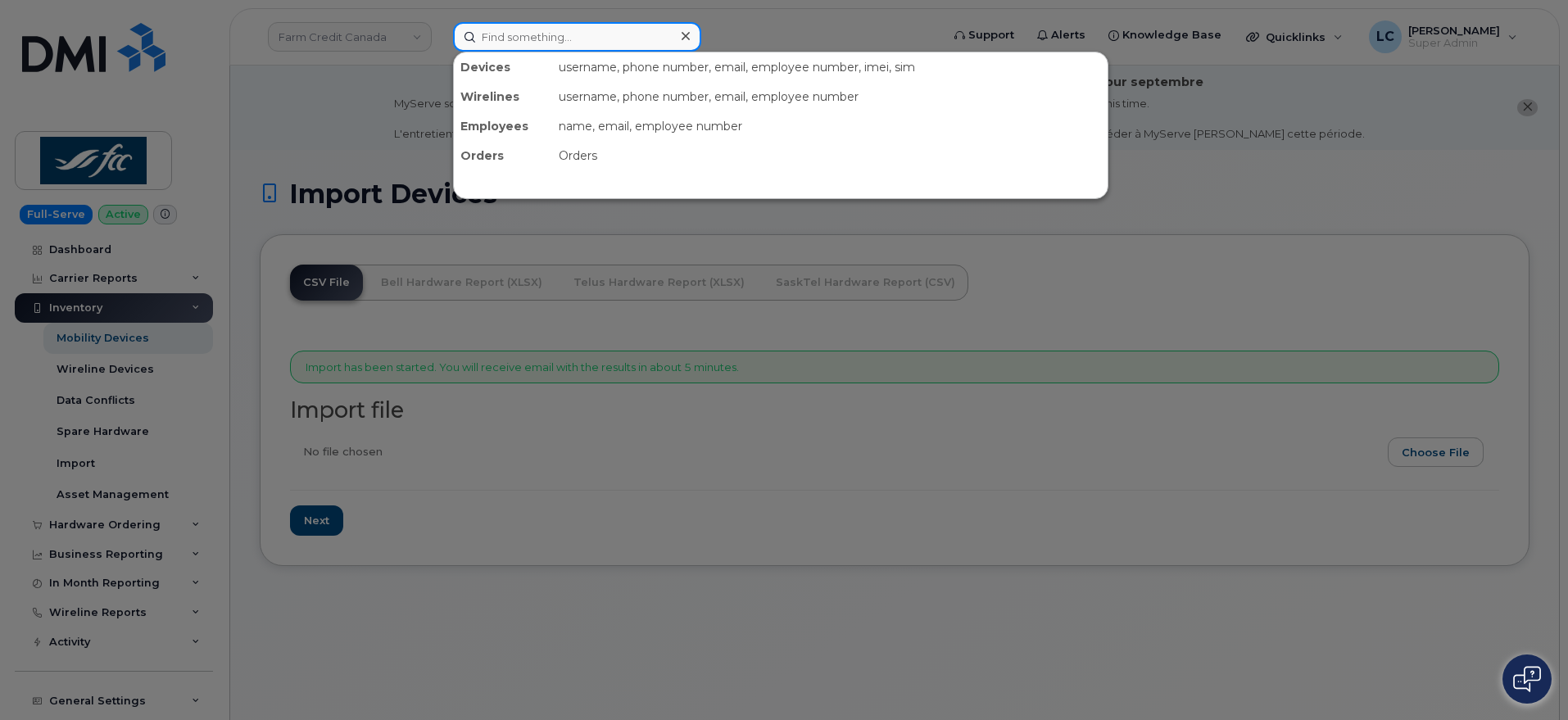
click at [578, 33] on input at bounding box center [577, 37] width 248 height 29
paste input "• 3062309185"
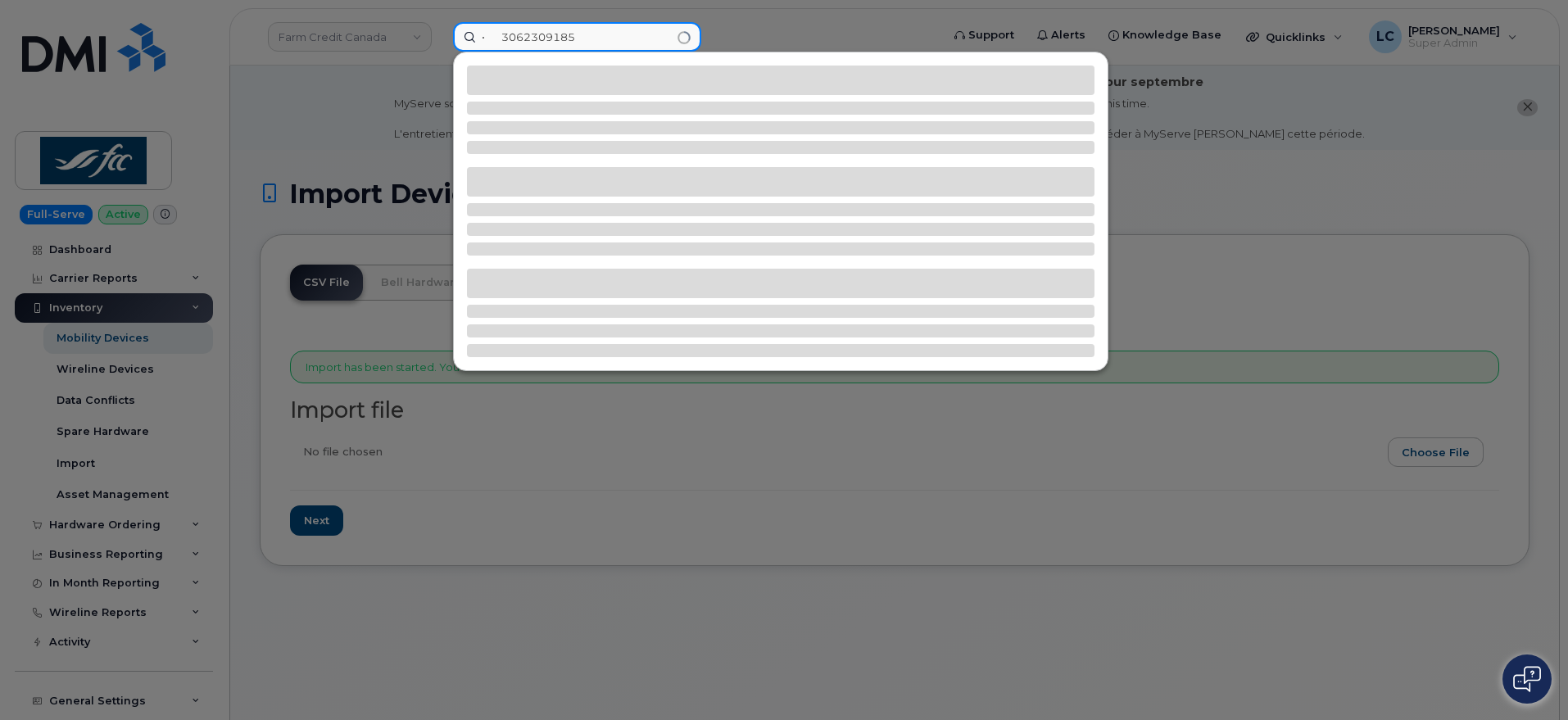
click at [505, 38] on input "• 3062309185" at bounding box center [577, 37] width 248 height 29
type input "3062309185"
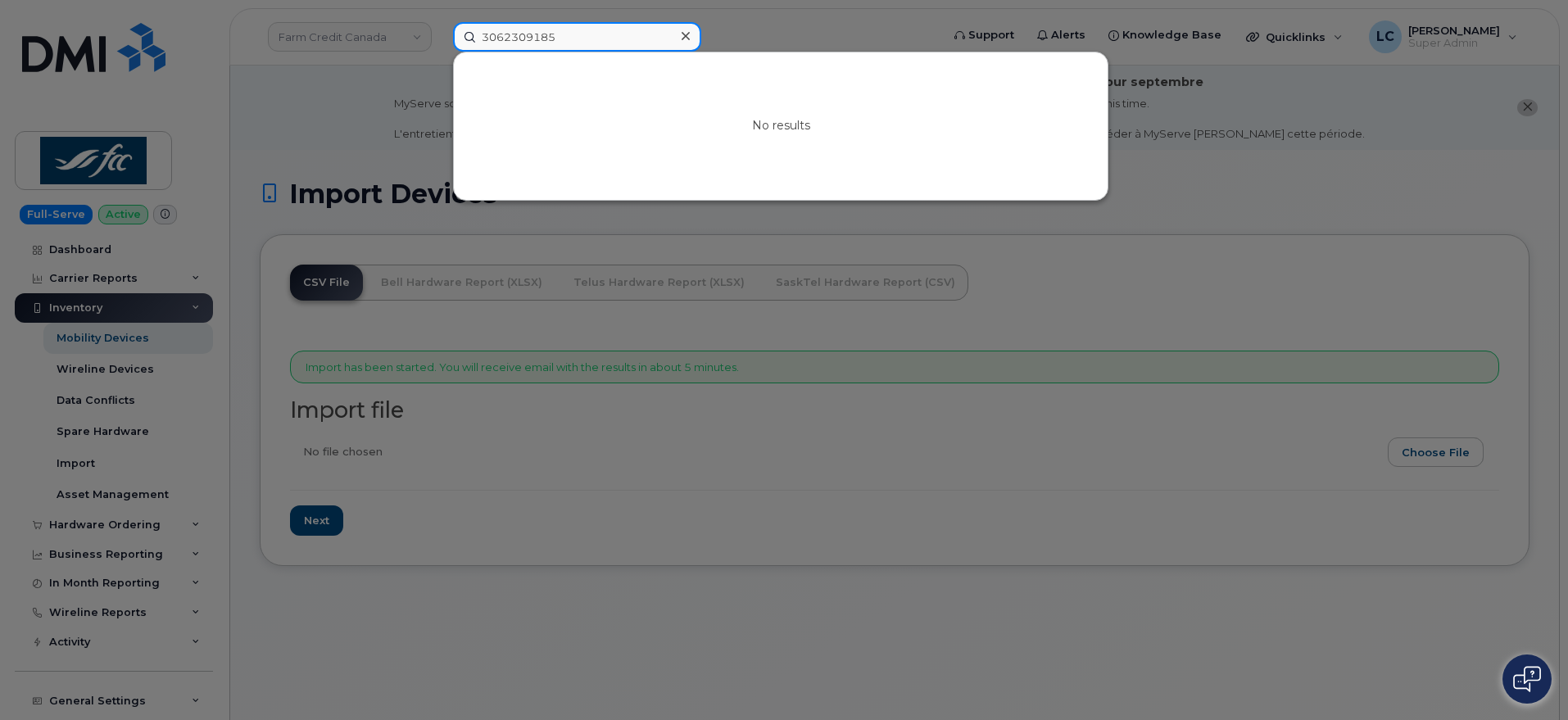
drag, startPoint x: 573, startPoint y: 39, endPoint x: 433, endPoint y: 46, distance: 140.2
click at [440, 46] on div "3062309185 No results" at bounding box center [692, 37] width 503 height 29
click at [1268, 246] on div at bounding box center [784, 360] width 1568 height 720
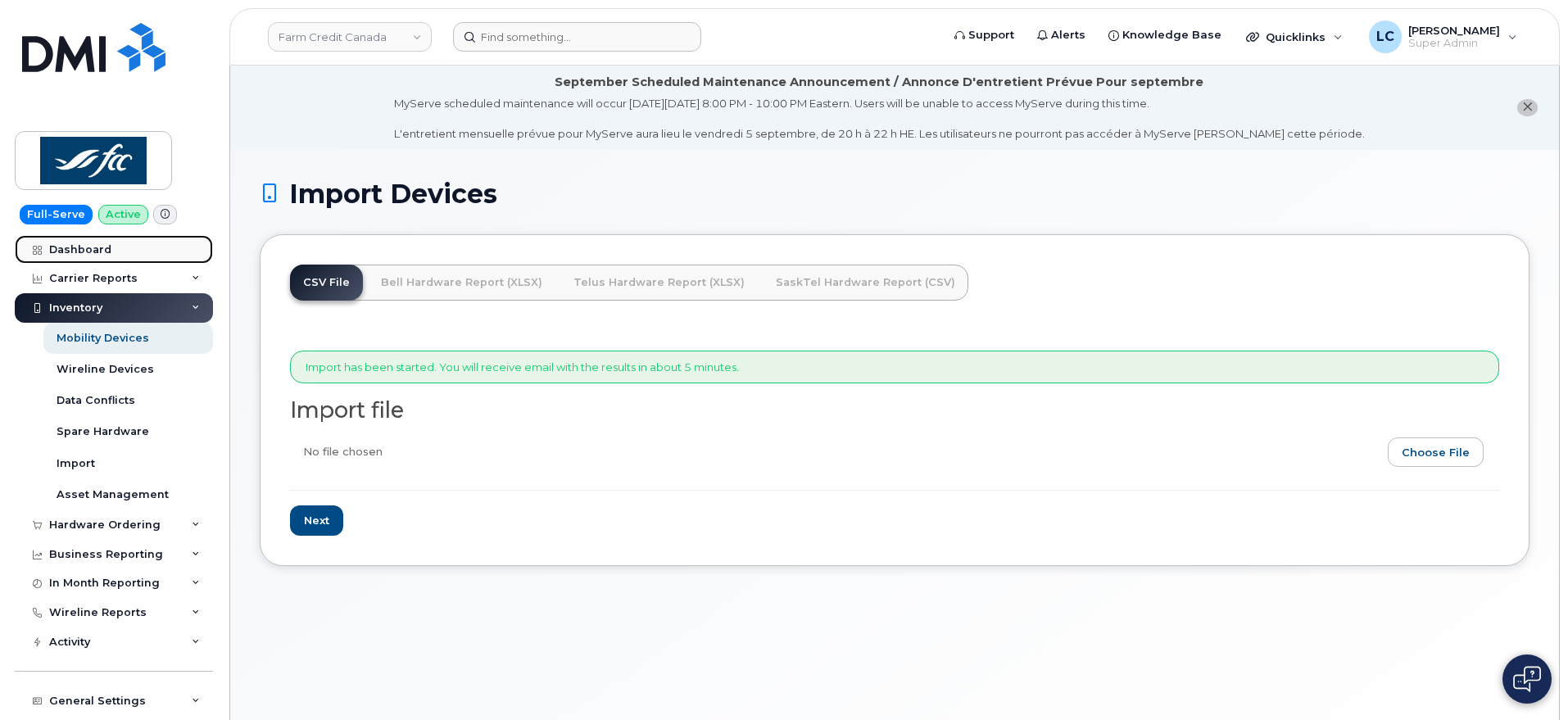
click at [86, 253] on div "Dashboard" at bounding box center [80, 249] width 62 height 13
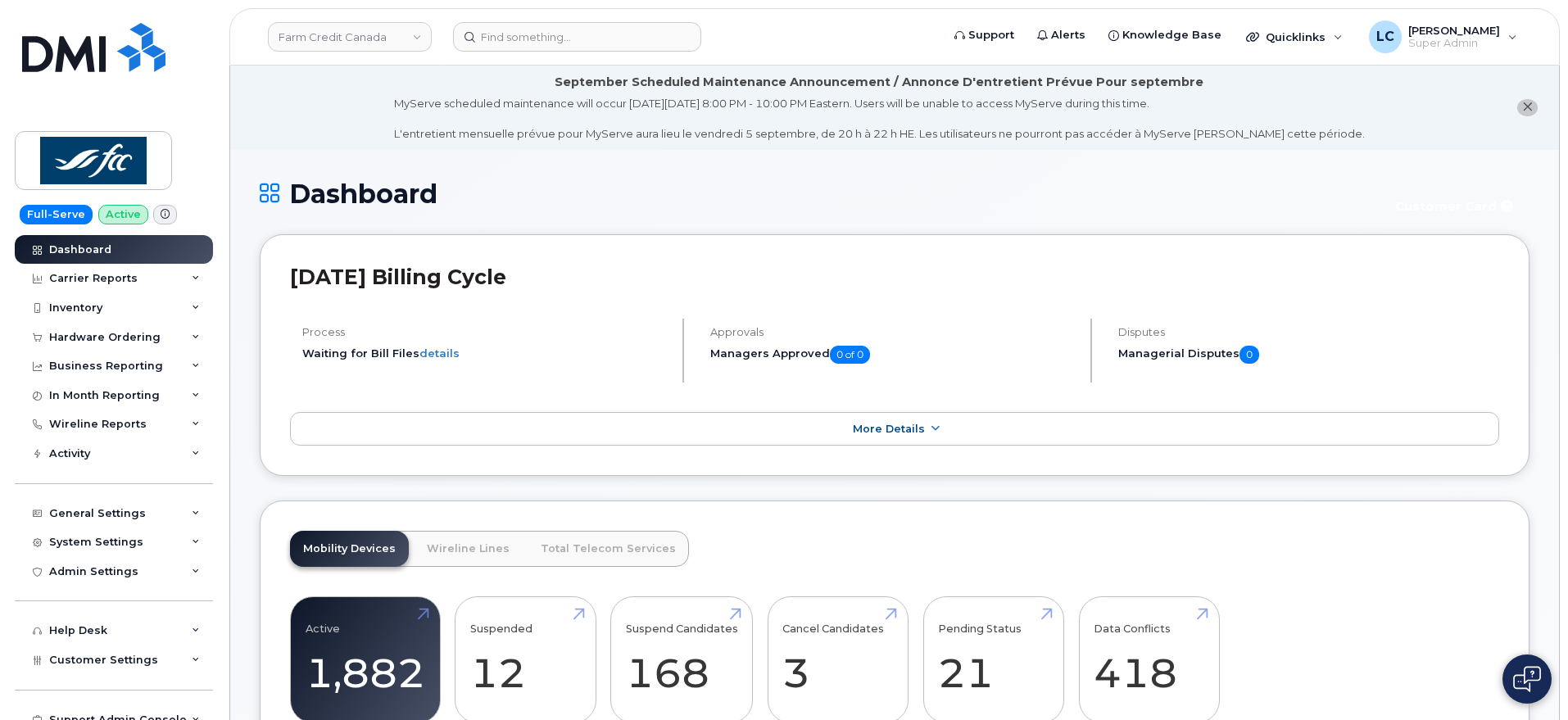
click at [781, 118] on div "MyServe scheduled maintenance will occur [DATE][DATE] 8:00 PM - 10:00 PM Easter…" at bounding box center [879, 119] width 971 height 46
click at [881, 108] on div "MyServe scheduled maintenance will occur [DATE][DATE] 8:00 PM - 10:00 PM Easter…" at bounding box center [879, 119] width 971 height 46
click at [930, 103] on div "MyServe scheduled maintenance will occur [DATE][DATE] 8:00 PM - 10:00 PM Easter…" at bounding box center [879, 119] width 971 height 46
